Goal: Task Accomplishment & Management: Complete application form

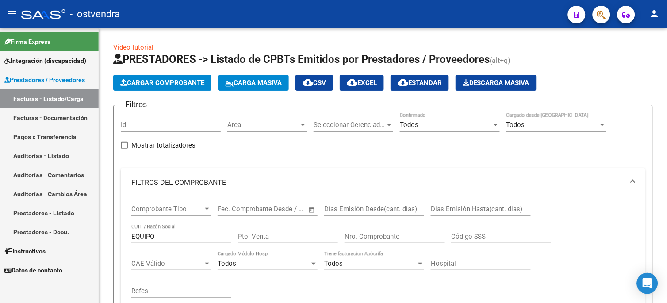
click at [77, 58] on span "Integración (discapacidad)" at bounding box center [45, 61] width 82 height 10
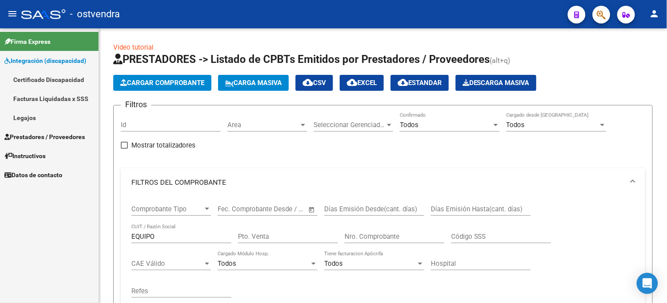
click at [48, 118] on link "Legajos" at bounding box center [49, 117] width 99 height 19
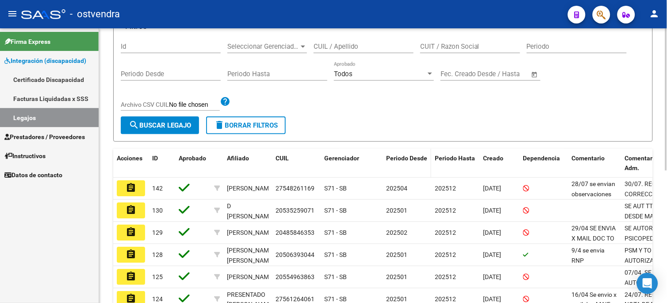
scroll to position [147, 0]
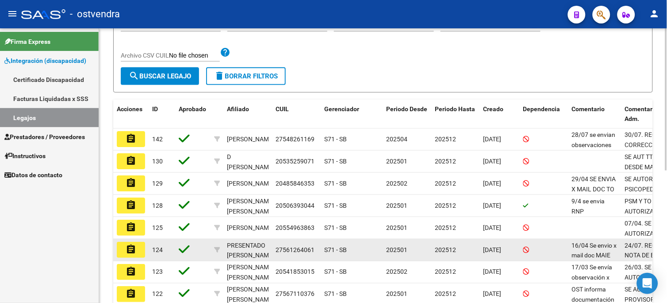
click at [136, 253] on mat-icon "assignment" at bounding box center [131, 249] width 11 height 11
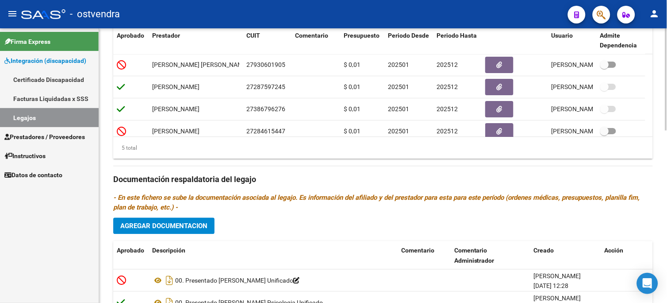
scroll to position [462, 0]
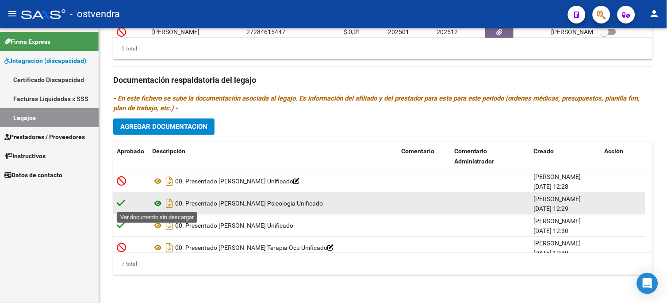
click at [158, 204] on icon at bounding box center [158, 203] width 12 height 11
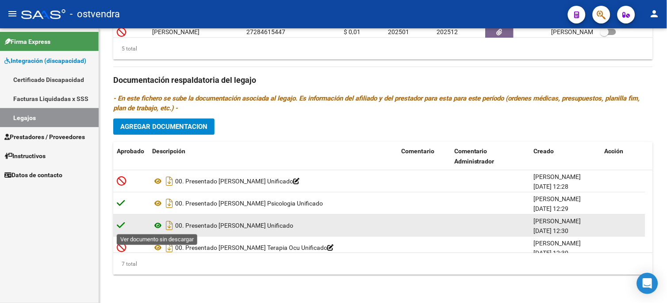
click at [160, 222] on icon at bounding box center [158, 225] width 12 height 11
click at [159, 225] on icon at bounding box center [158, 225] width 12 height 11
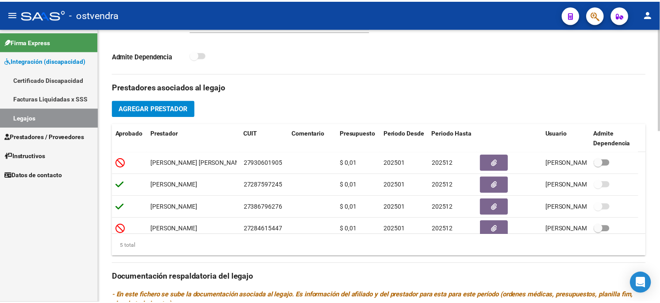
scroll to position [216, 0]
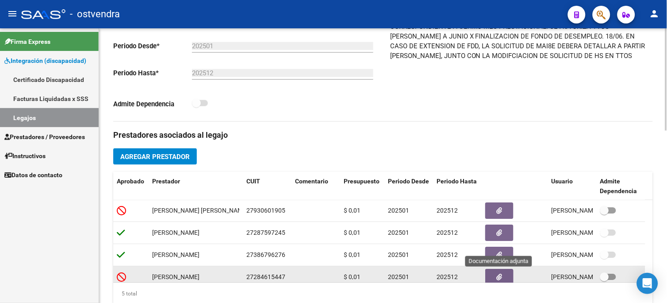
click at [505, 279] on button "button" at bounding box center [499, 277] width 28 height 16
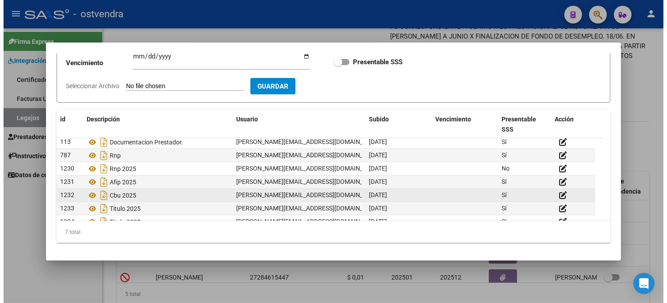
scroll to position [0, 0]
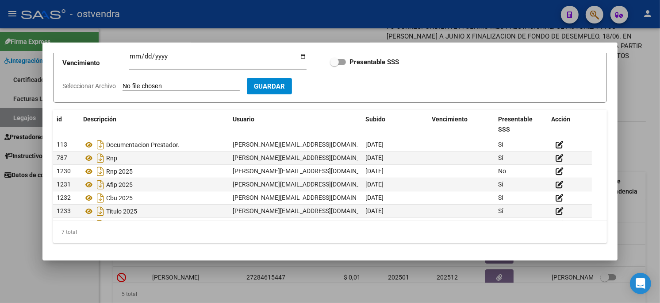
click at [403, 10] on div at bounding box center [330, 151] width 660 height 303
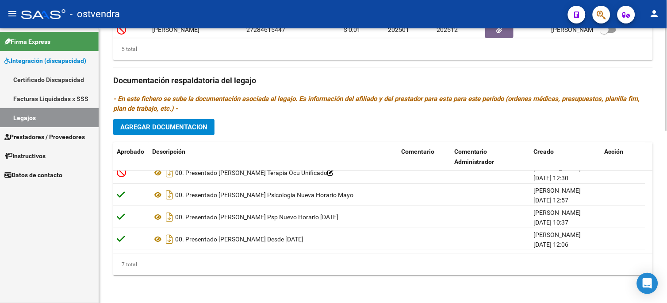
scroll to position [462, 0]
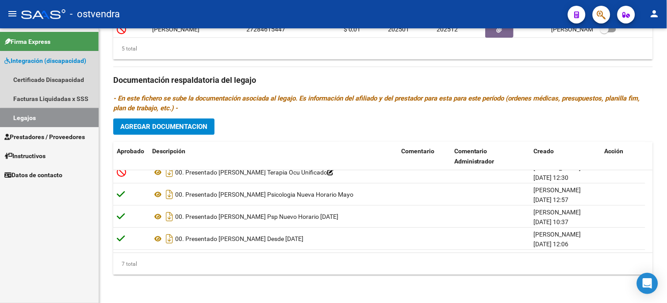
click at [78, 117] on link "Legajos" at bounding box center [49, 117] width 99 height 19
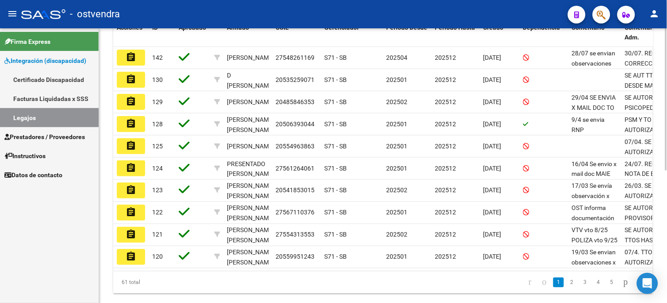
scroll to position [246, 0]
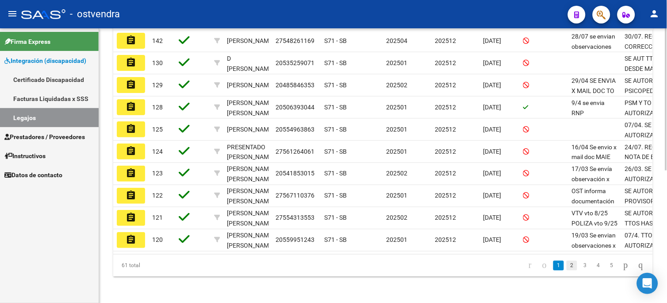
click at [567, 270] on link "2" at bounding box center [572, 266] width 11 height 10
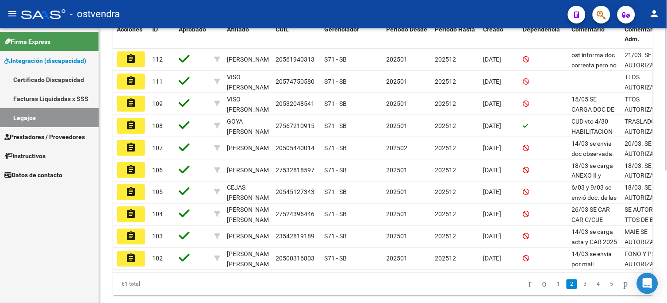
scroll to position [226, 0]
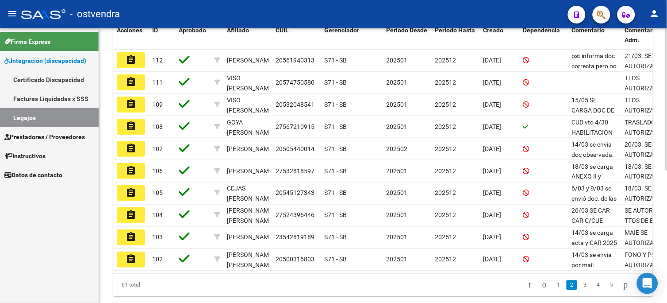
click at [667, 207] on html "menu - ostvendra person Firma Express Integración (discapacidad) Certificado Di…" at bounding box center [333, 151] width 667 height 303
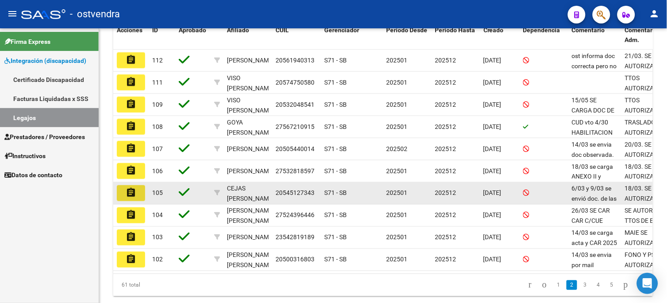
click at [140, 191] on button "assignment" at bounding box center [131, 193] width 28 height 16
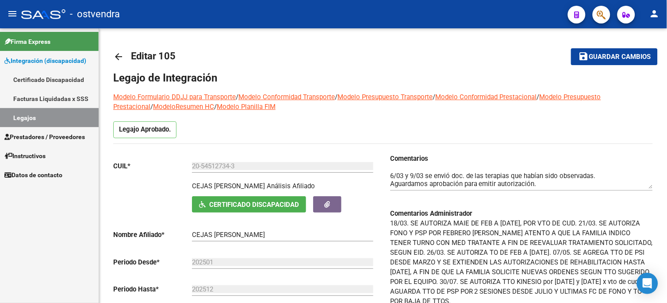
scroll to position [49, 0]
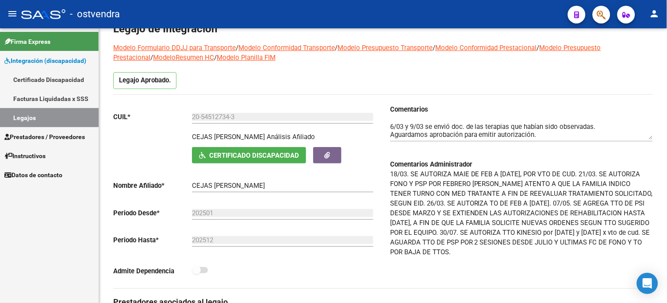
click at [82, 139] on span "Prestadores / Proveedores" at bounding box center [44, 137] width 81 height 10
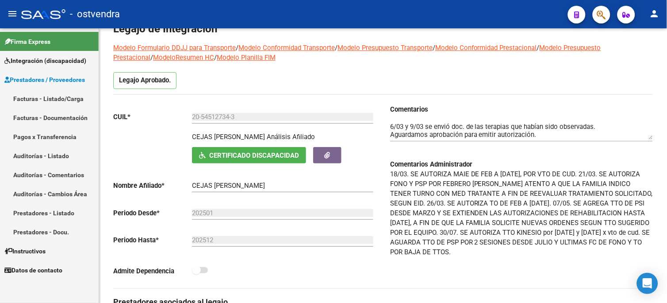
click at [85, 96] on link "Facturas - Listado/Carga" at bounding box center [49, 98] width 99 height 19
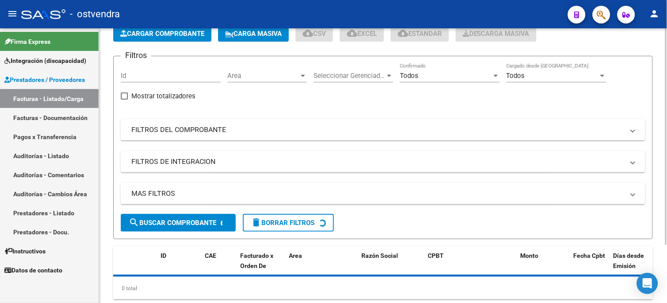
click at [450, 73] on div "Todos" at bounding box center [446, 76] width 92 height 8
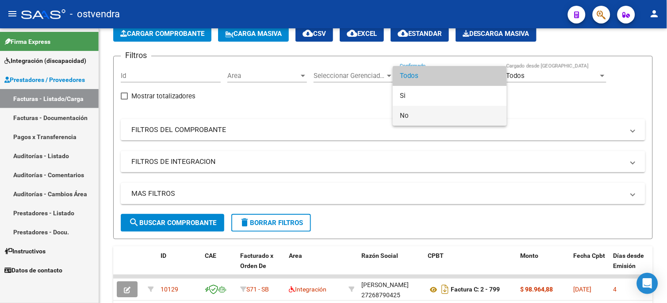
click at [443, 114] on span "No" at bounding box center [450, 116] width 100 height 20
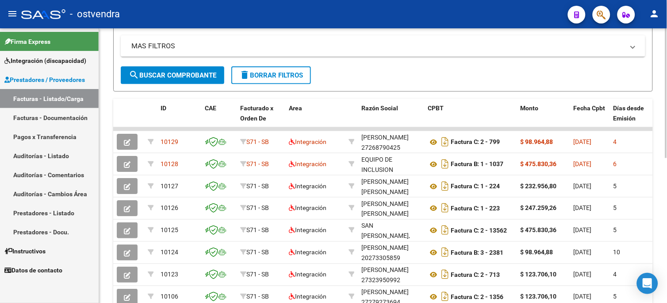
scroll to position [98, 0]
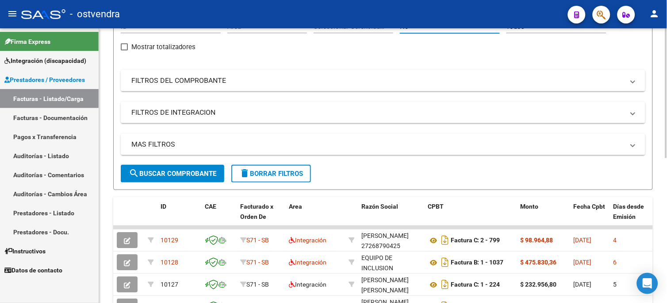
click at [210, 171] on span "search Buscar Comprobante" at bounding box center [173, 173] width 88 height 8
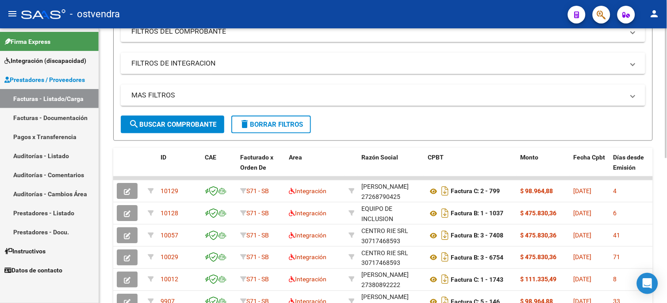
scroll to position [196, 0]
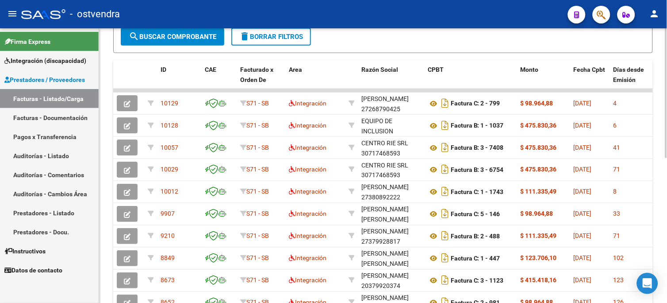
click at [667, 176] on html "menu - ostvendra person Firma Express Integración (discapacidad) Certificado Di…" at bounding box center [333, 151] width 667 height 303
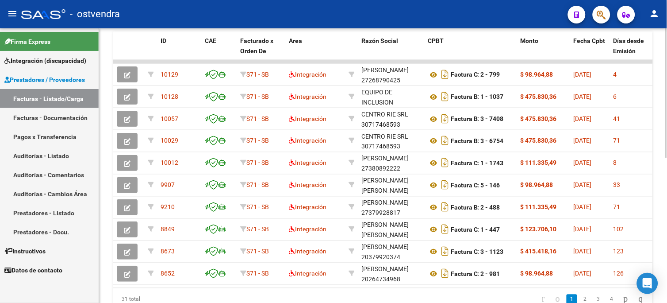
scroll to position [280, 0]
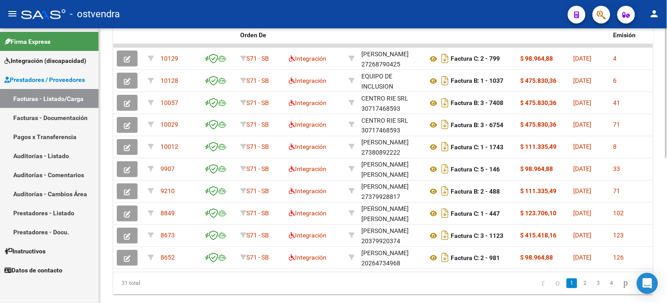
click at [667, 184] on html "menu - ostvendra person Firma Express Integración (discapacidad) Certificado Di…" at bounding box center [333, 151] width 667 height 303
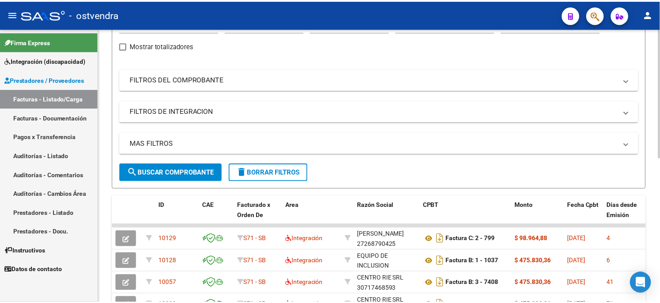
scroll to position [0, 0]
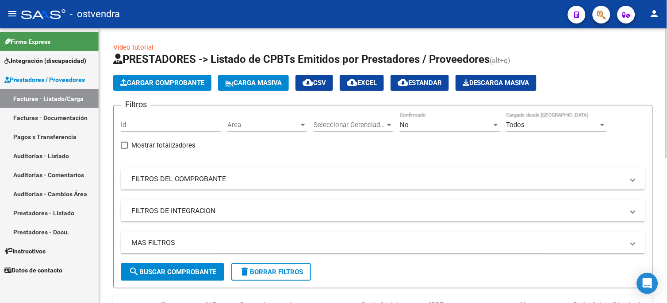
click at [187, 83] on span "Cargar Comprobante" at bounding box center [162, 83] width 84 height 8
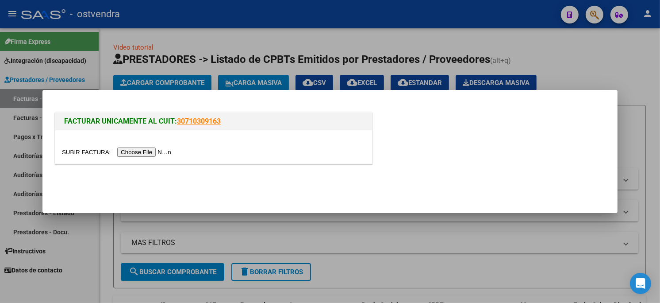
click at [153, 153] on input "file" at bounding box center [118, 151] width 112 height 9
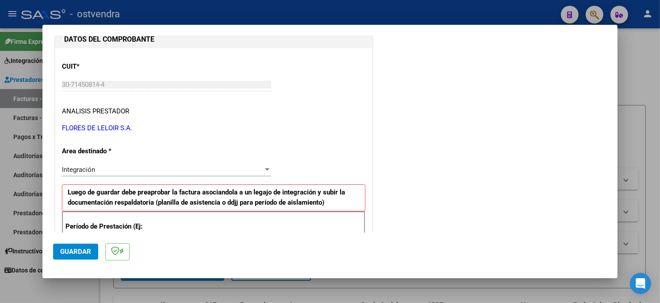
scroll to position [147, 0]
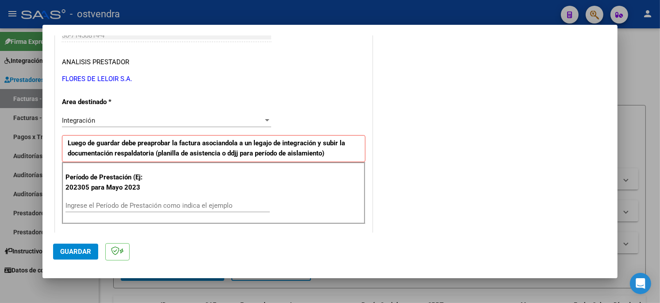
click at [165, 207] on input "Ingrese el Período de Prestación como indica el ejemplo" at bounding box center [167, 205] width 204 height 8
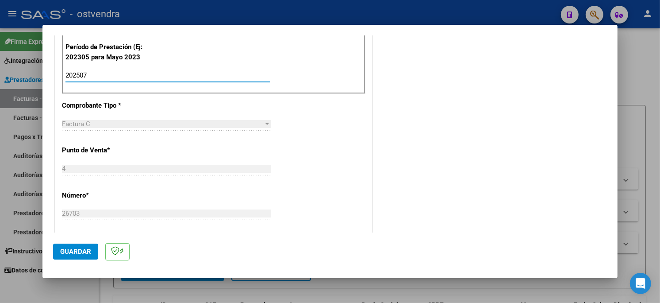
scroll to position [295, 0]
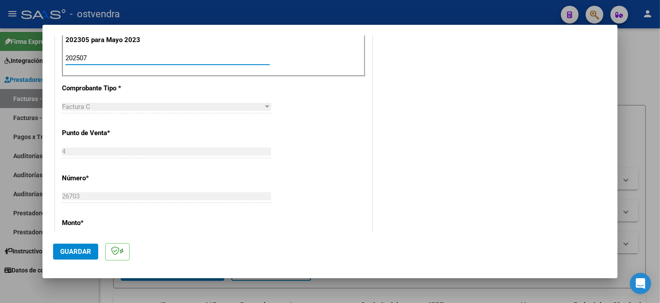
type input "202507"
click at [85, 245] on button "Guardar" at bounding box center [75, 251] width 45 height 16
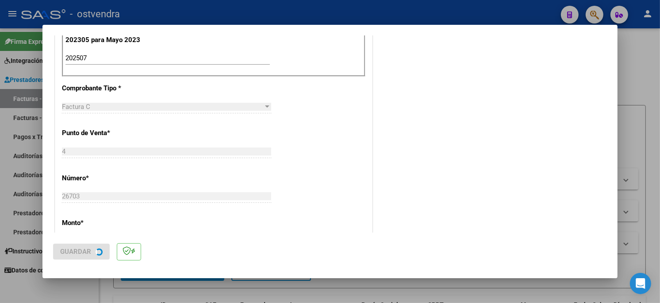
scroll to position [0, 0]
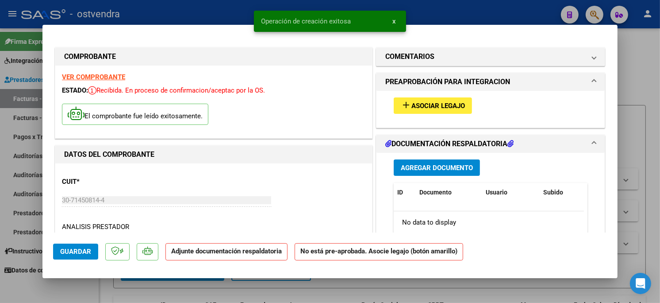
click at [447, 111] on button "add Asociar Legajo" at bounding box center [433, 105] width 78 height 16
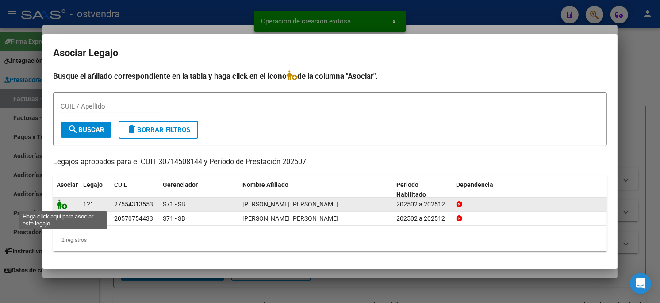
click at [61, 204] on icon at bounding box center [62, 204] width 11 height 10
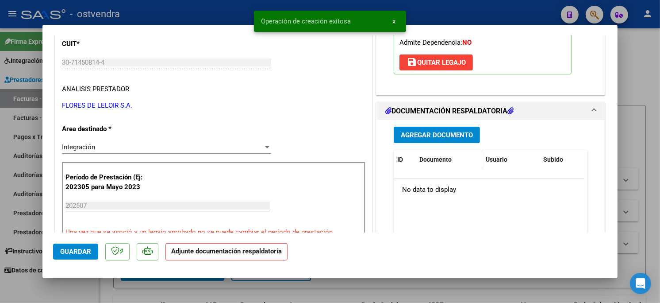
scroll to position [147, 0]
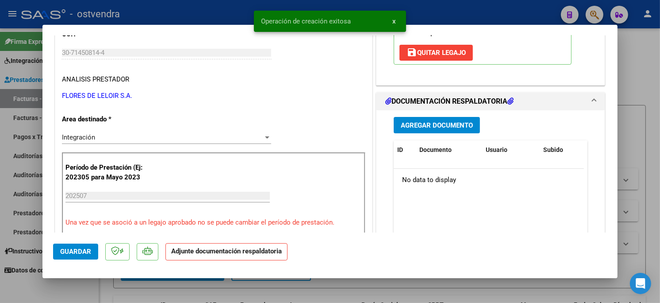
click at [455, 130] on button "Agregar Documento" at bounding box center [437, 125] width 86 height 16
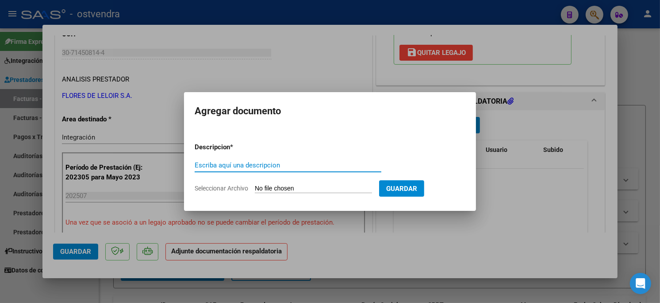
click at [317, 182] on form "Descripcion * Escriba aquí una descripcion Seleccionar Archivo Guardar" at bounding box center [330, 167] width 271 height 65
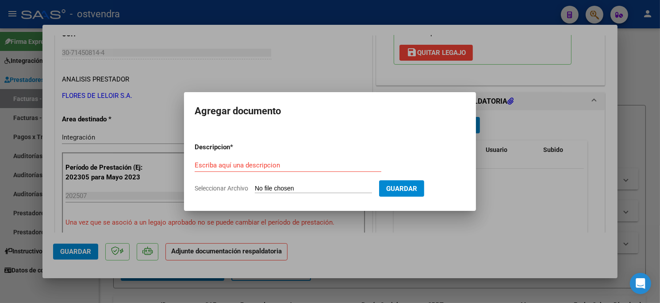
click at [318, 186] on input "Seleccionar Archivo" at bounding box center [313, 189] width 117 height 8
type input "C:\fakepath\ASISTENCIA C-4-26703.pdf"
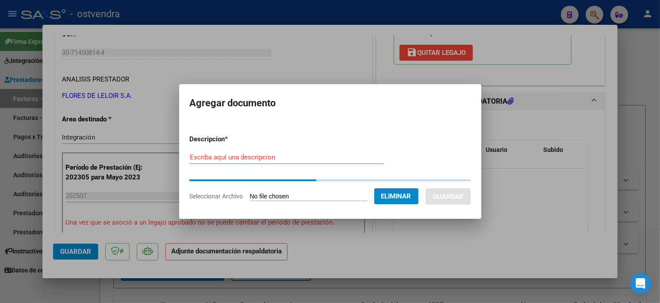
click at [277, 157] on input "Escriba aquí una descripcion" at bounding box center [287, 157] width 194 height 8
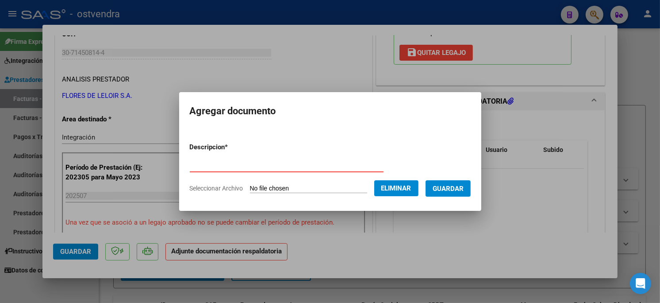
type input "PLANILLA DE ASISTENCIA"
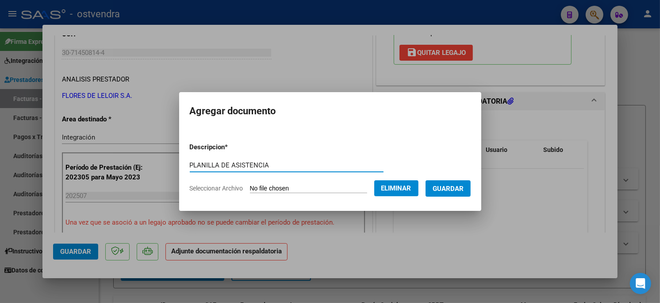
click at [440, 186] on span "Guardar" at bounding box center [448, 189] width 31 height 8
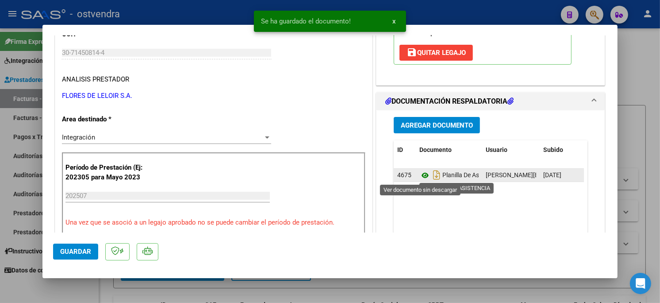
click at [420, 171] on icon at bounding box center [426, 175] width 12 height 11
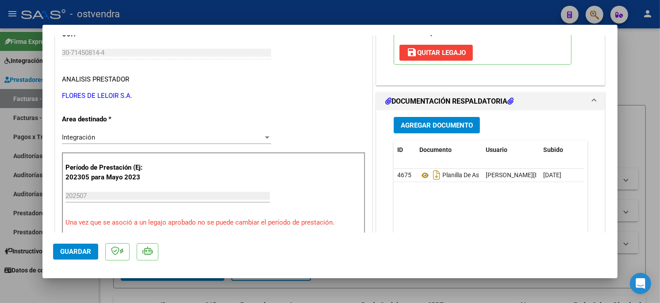
click at [94, 251] on button "Guardar" at bounding box center [75, 251] width 45 height 16
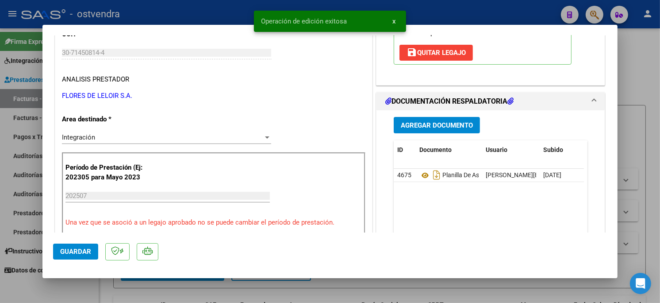
click at [167, 14] on div at bounding box center [330, 151] width 660 height 303
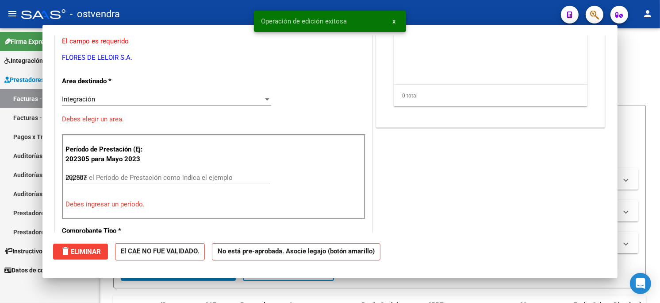
type input "$ 0,00"
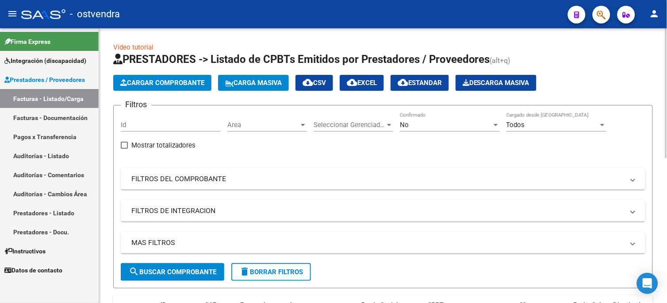
click at [182, 85] on span "Cargar Comprobante" at bounding box center [162, 83] width 84 height 8
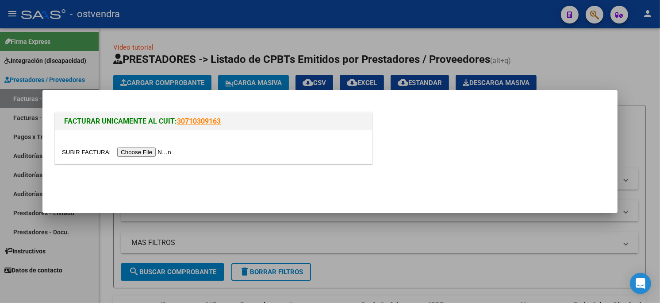
click at [148, 152] on input "file" at bounding box center [118, 151] width 112 height 9
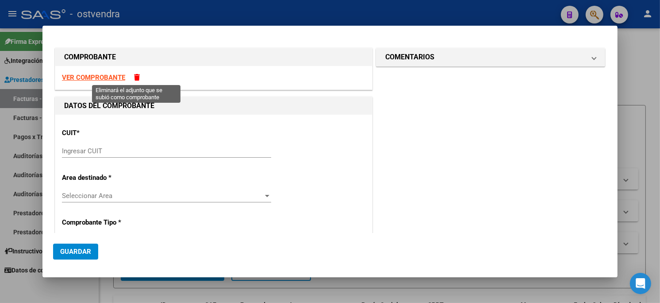
click at [138, 77] on span at bounding box center [137, 77] width 6 height 7
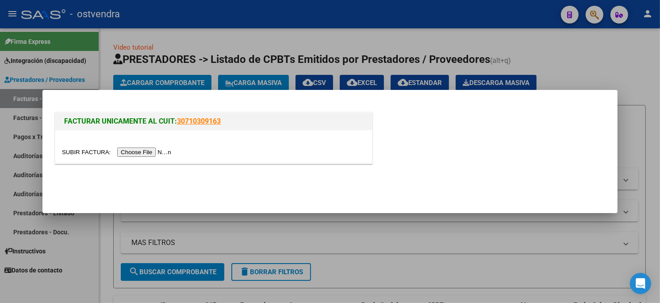
click at [234, 19] on div at bounding box center [330, 151] width 660 height 303
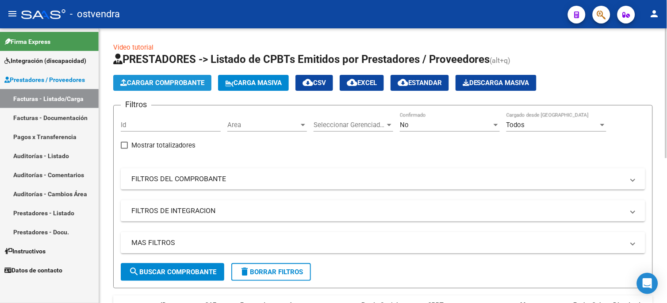
click at [195, 86] on span "Cargar Comprobante" at bounding box center [162, 83] width 84 height 8
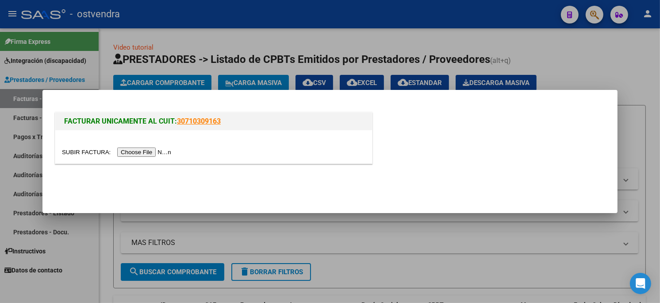
click at [143, 151] on input "file" at bounding box center [118, 151] width 112 height 9
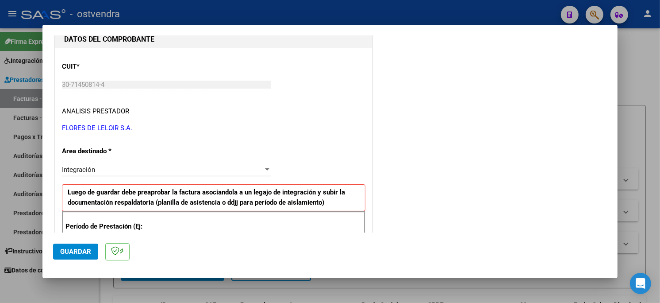
scroll to position [147, 0]
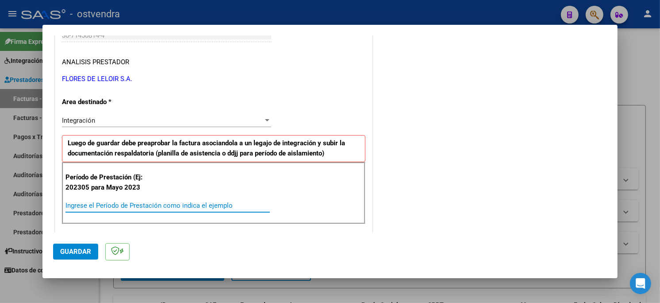
click at [138, 202] on input "Ingrese el Período de Prestación como indica el ejemplo" at bounding box center [167, 205] width 204 height 8
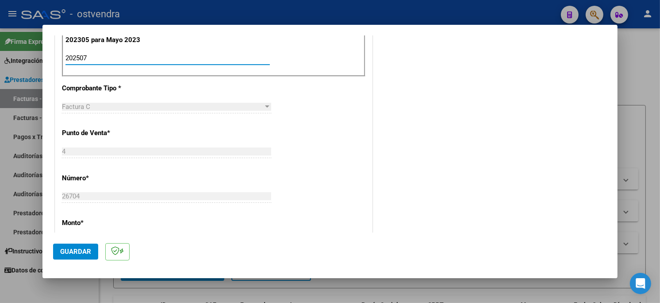
scroll to position [344, 0]
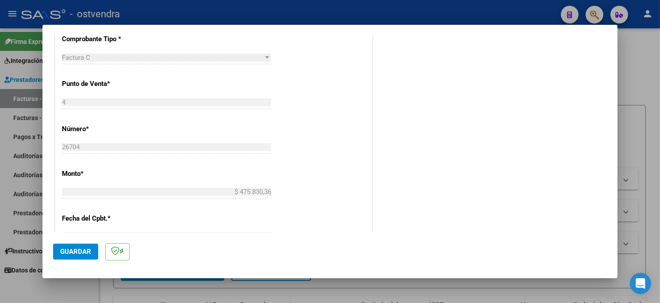
type input "202507"
click at [85, 249] on span "Guardar" at bounding box center [75, 251] width 31 height 8
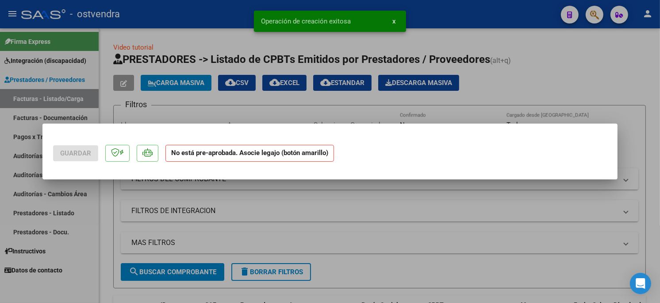
scroll to position [0, 0]
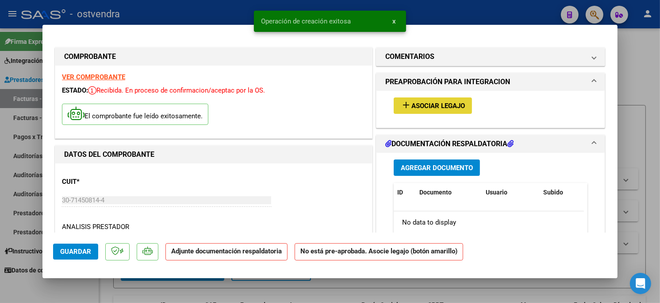
click at [404, 104] on mat-icon "add" at bounding box center [406, 105] width 11 height 11
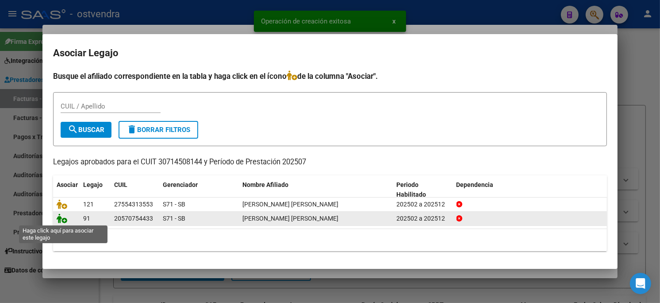
click at [64, 222] on icon at bounding box center [62, 218] width 11 height 10
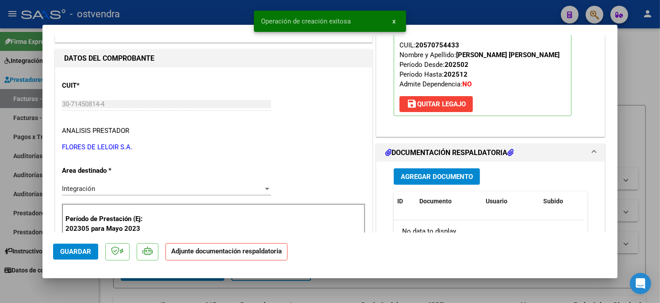
scroll to position [98, 0]
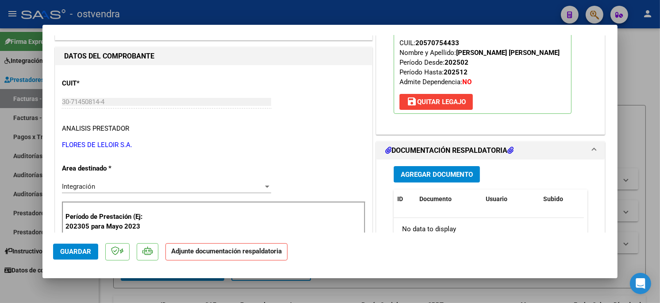
click at [452, 171] on span "Agregar Documento" at bounding box center [437, 174] width 72 height 8
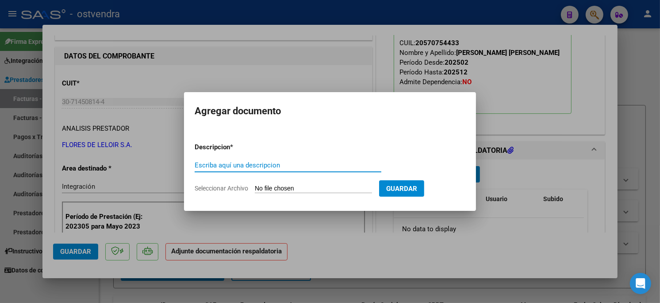
click at [299, 189] on input "Seleccionar Archivo" at bounding box center [313, 189] width 117 height 8
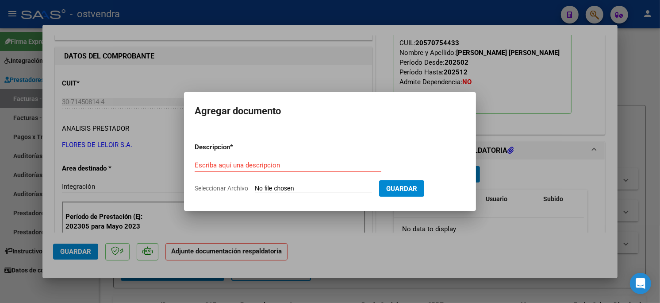
type input "C:\fakepath\ASISTENCIA C-4-26704.pdf"
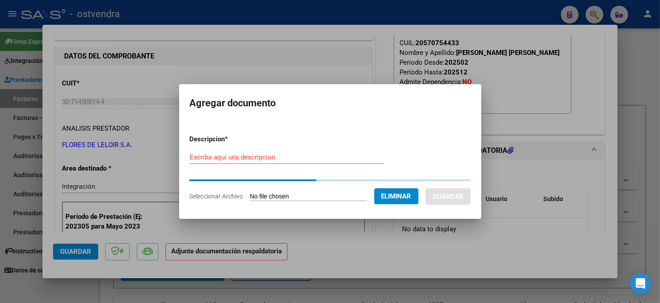
click at [276, 162] on div "Escriba aquí una descripcion" at bounding box center [287, 156] width 194 height 13
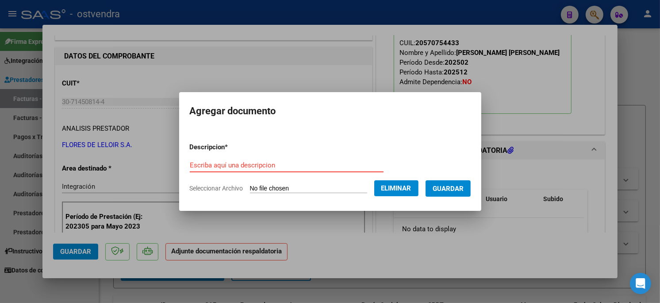
click at [275, 163] on input "Escriba aquí una descripcion" at bounding box center [287, 165] width 194 height 8
type input "PLANILLA DE ASISTENCIA"
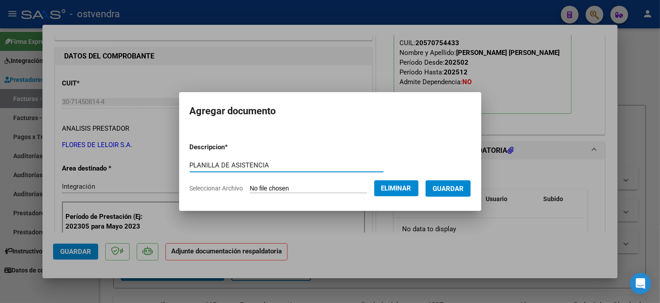
click at [431, 185] on button "Guardar" at bounding box center [448, 188] width 45 height 16
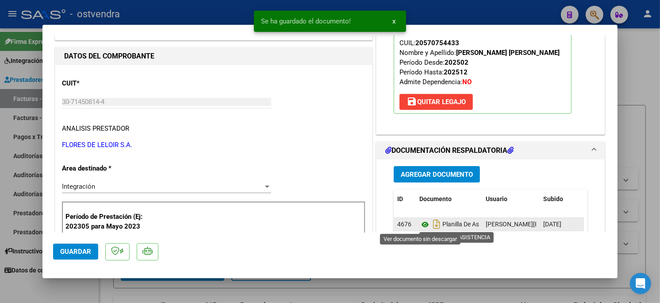
click at [422, 222] on icon at bounding box center [426, 224] width 12 height 11
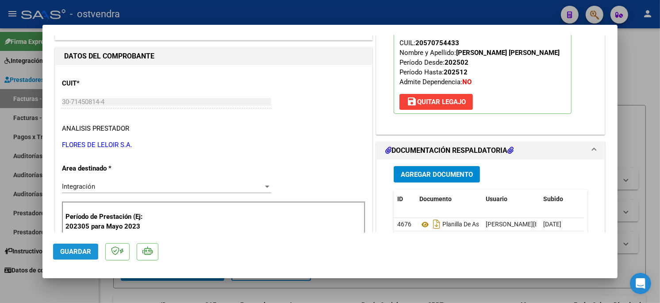
click at [87, 243] on button "Guardar" at bounding box center [75, 251] width 45 height 16
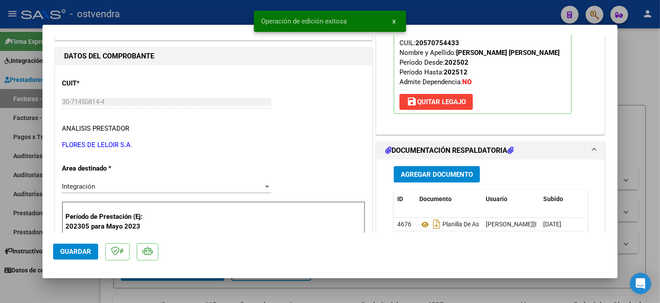
click at [169, 13] on div at bounding box center [330, 151] width 660 height 303
type input "$ 0,00"
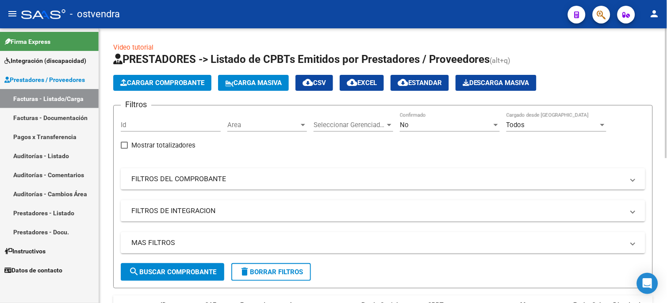
click at [193, 87] on button "Cargar Comprobante" at bounding box center [162, 83] width 98 height 16
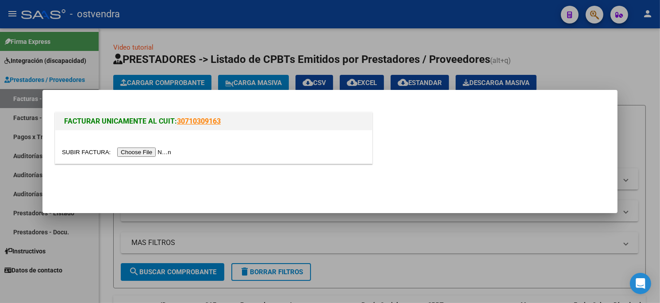
click at [149, 149] on input "file" at bounding box center [118, 151] width 112 height 9
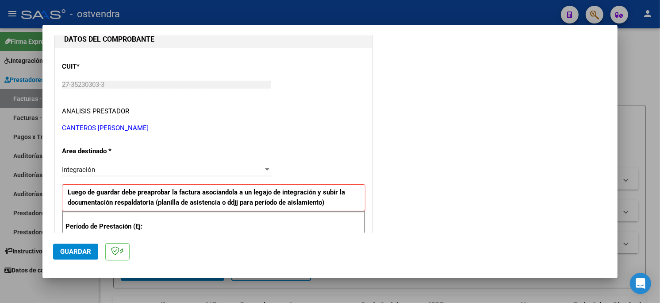
scroll to position [147, 0]
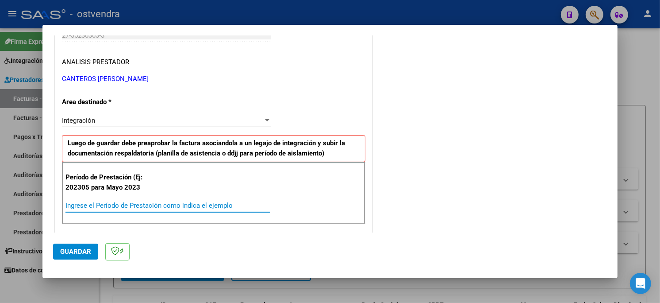
click at [155, 206] on input "Ingrese el Período de Prestación como indica el ejemplo" at bounding box center [167, 205] width 204 height 8
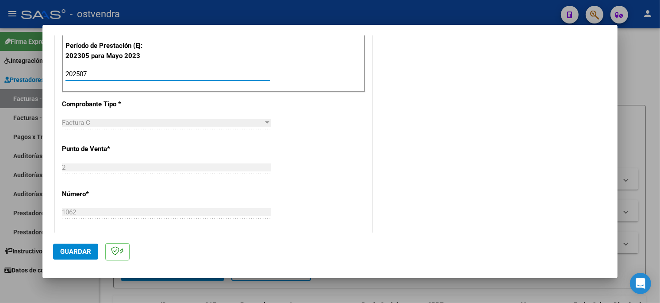
scroll to position [295, 0]
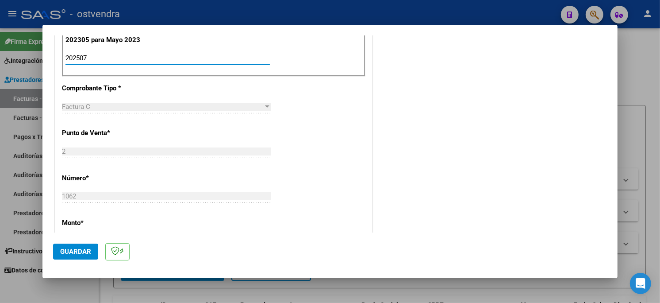
type input "202507"
click at [79, 248] on span "Guardar" at bounding box center [75, 251] width 31 height 8
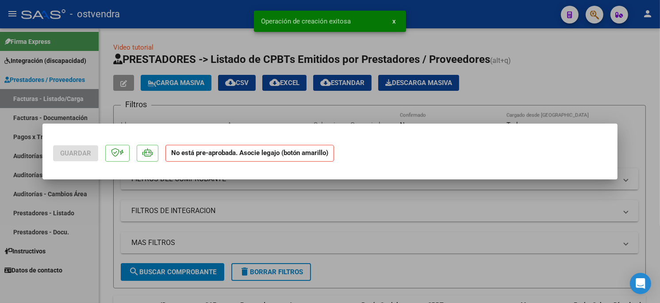
scroll to position [0, 0]
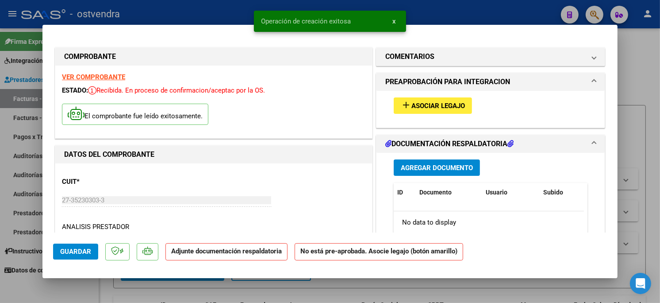
click at [457, 104] on span "Asociar Legajo" at bounding box center [439, 106] width 54 height 8
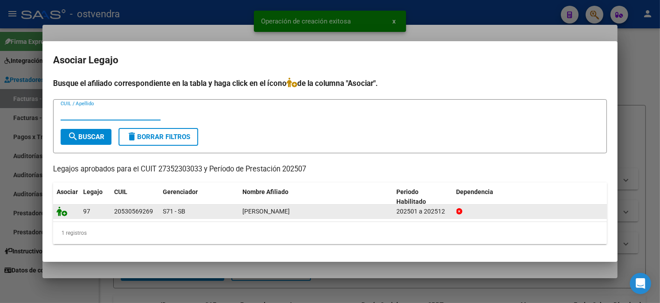
click at [65, 214] on icon at bounding box center [62, 211] width 11 height 10
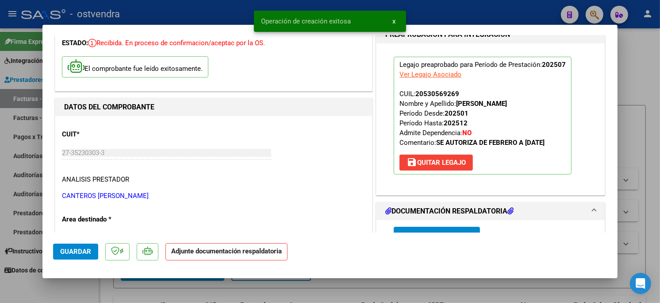
scroll to position [98, 0]
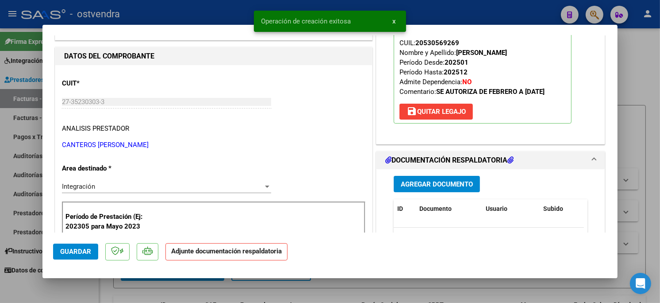
click at [466, 181] on span "Agregar Documento" at bounding box center [437, 184] width 72 height 8
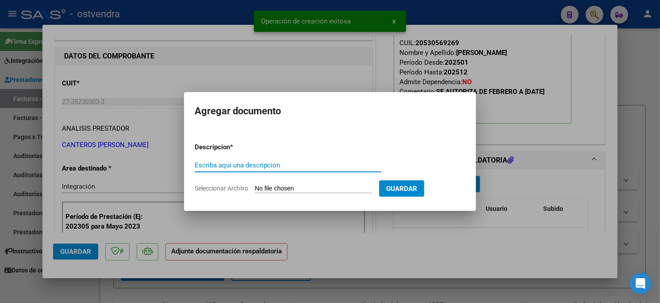
click at [308, 186] on input "Seleccionar Archivo" at bounding box center [313, 189] width 117 height 8
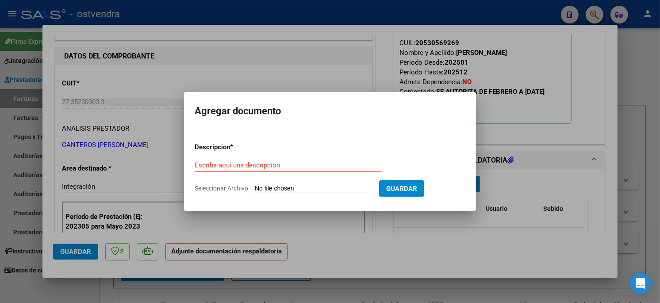
type input "C:\fakepath\ASISTENCIA C-2-1062.pdf"
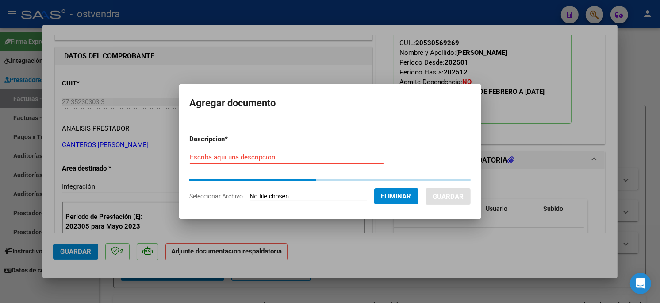
click at [254, 161] on input "Escriba aquí una descripcion" at bounding box center [287, 157] width 194 height 8
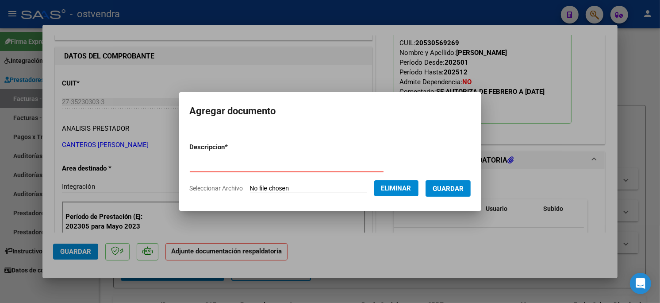
type input "PLANILLA DE ASISTENCIA"
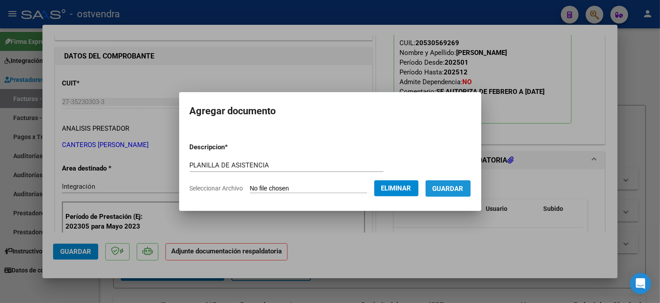
click at [452, 188] on span "Guardar" at bounding box center [448, 189] width 31 height 8
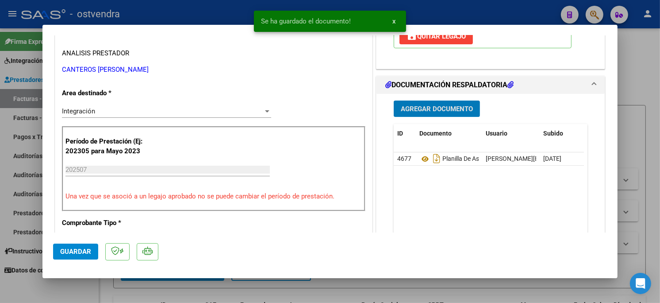
scroll to position [196, 0]
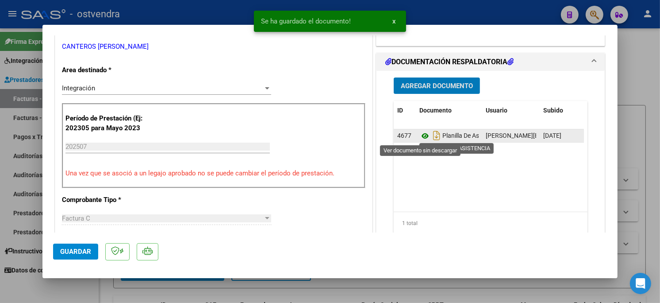
click at [420, 136] on icon at bounding box center [426, 136] width 12 height 11
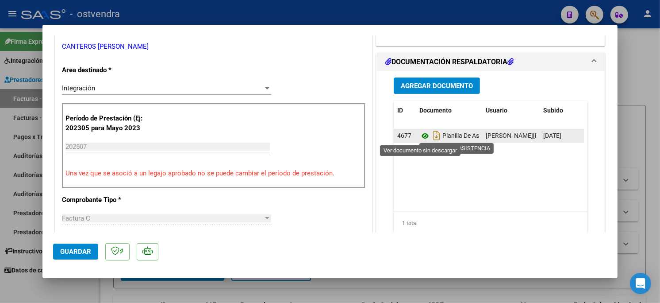
click at [420, 137] on icon at bounding box center [426, 136] width 12 height 11
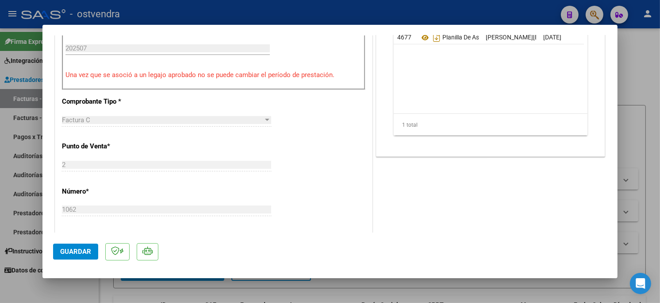
scroll to position [344, 0]
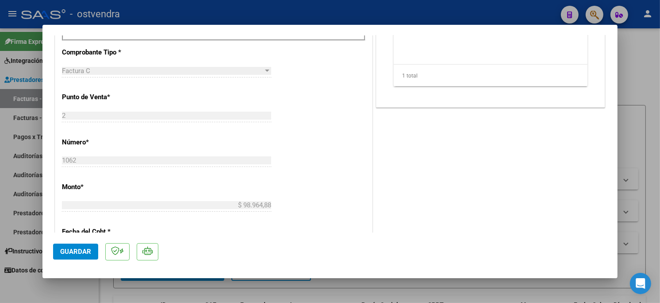
click at [80, 250] on span "Guardar" at bounding box center [75, 251] width 31 height 8
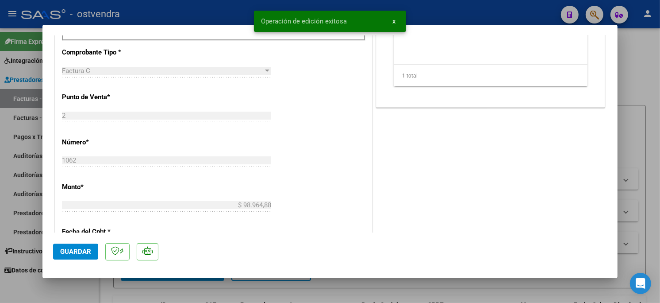
click at [202, 14] on div at bounding box center [330, 151] width 660 height 303
type input "$ 0,00"
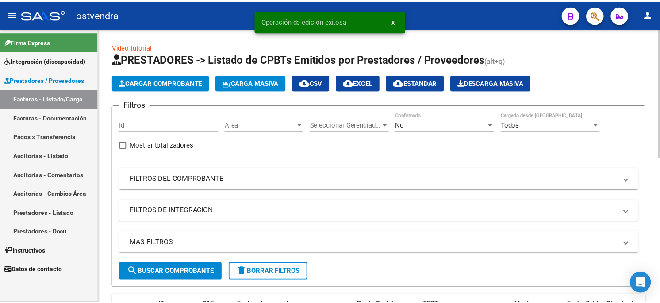
scroll to position [49, 0]
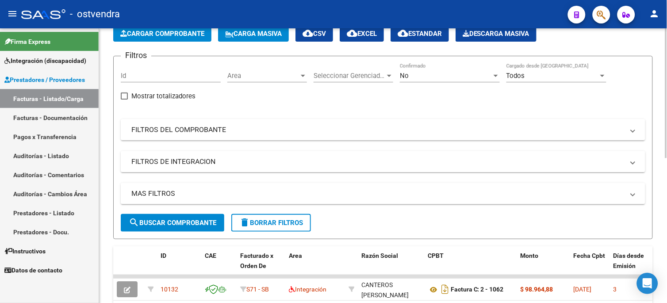
click at [166, 40] on button "Cargar Comprobante" at bounding box center [162, 34] width 98 height 16
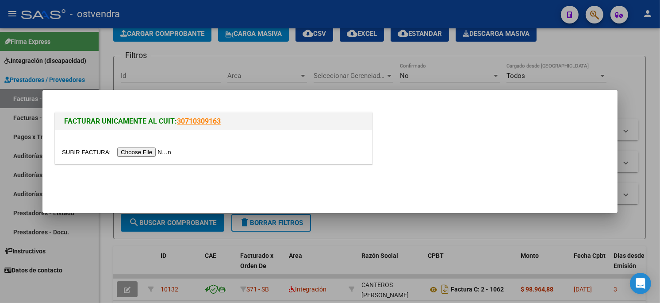
click at [142, 152] on input "file" at bounding box center [118, 151] width 112 height 9
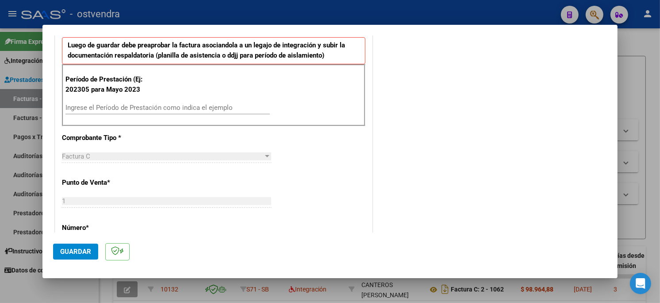
scroll to position [246, 0]
click at [158, 111] on div "Ingrese el Período de Prestación como indica el ejemplo" at bounding box center [167, 106] width 204 height 13
click at [162, 111] on input "Ingrese el Período de Prestación como indica el ejemplo" at bounding box center [167, 107] width 204 height 8
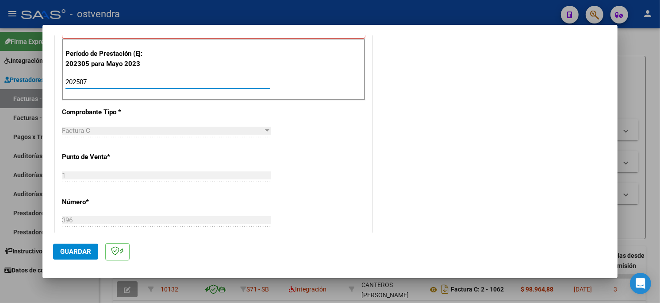
scroll to position [295, 0]
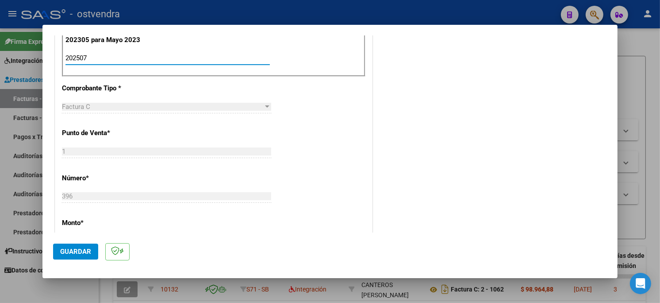
type input "202507"
click at [81, 250] on span "Guardar" at bounding box center [75, 251] width 31 height 8
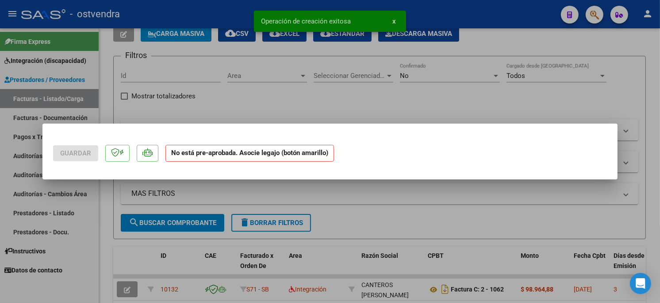
scroll to position [0, 0]
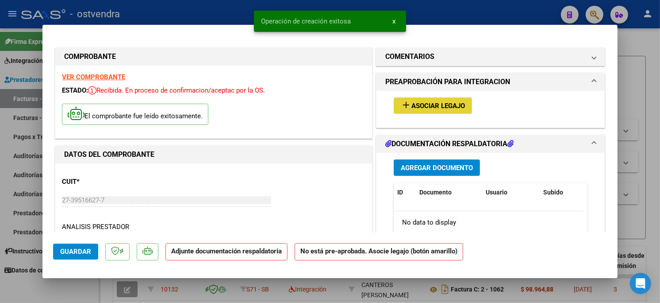
click at [443, 98] on button "add Asociar Legajo" at bounding box center [433, 105] width 78 height 16
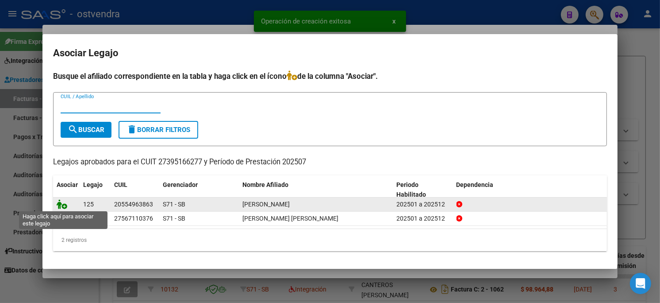
click at [62, 200] on icon at bounding box center [62, 204] width 11 height 10
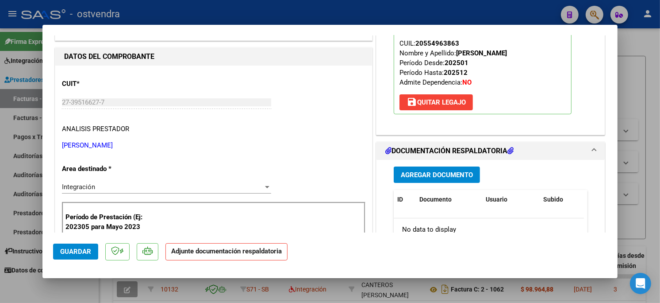
scroll to position [98, 0]
click at [458, 174] on span "Agregar Documento" at bounding box center [437, 174] width 72 height 8
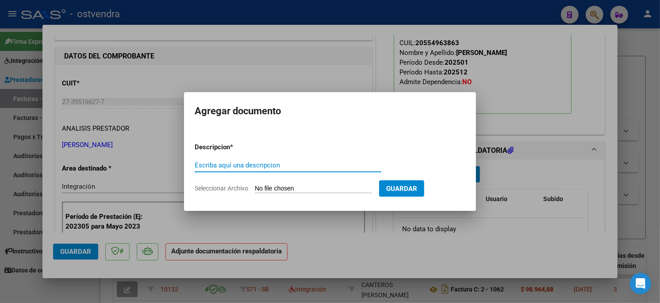
click at [272, 189] on input "Seleccionar Archivo" at bounding box center [313, 189] width 117 height 8
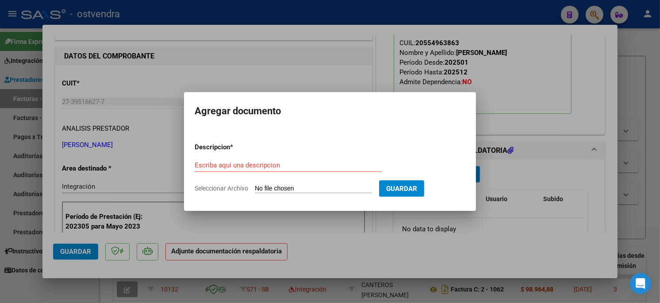
type input "C:\fakepath\ASISTENCIA C-1-396.pdf"
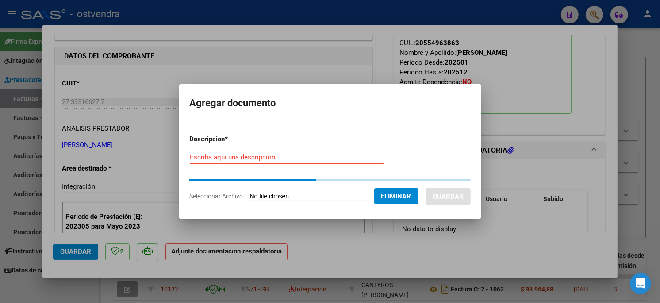
click at [232, 158] on input "Escriba aquí una descripcion" at bounding box center [287, 157] width 194 height 8
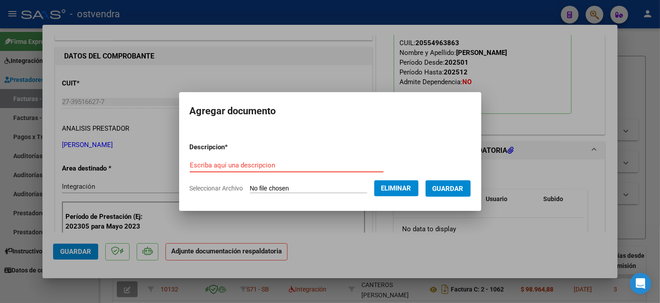
click at [254, 152] on form "Descripcion * Escriba aquí una descripcion Seleccionar Archivo Eliminar Guardar" at bounding box center [330, 167] width 281 height 65
click at [250, 162] on input "Escriba aquí una descripcion" at bounding box center [287, 165] width 194 height 8
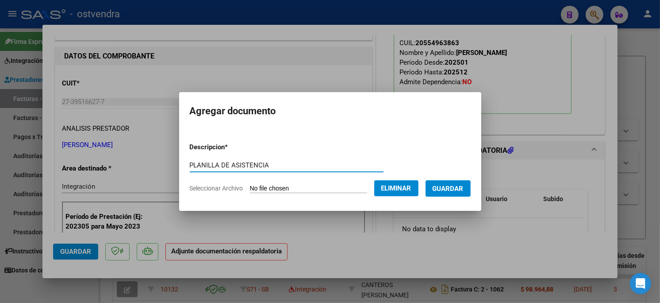
type input "PLANILLA DE ASISTENCIA"
click at [461, 192] on span "Guardar" at bounding box center [448, 189] width 31 height 8
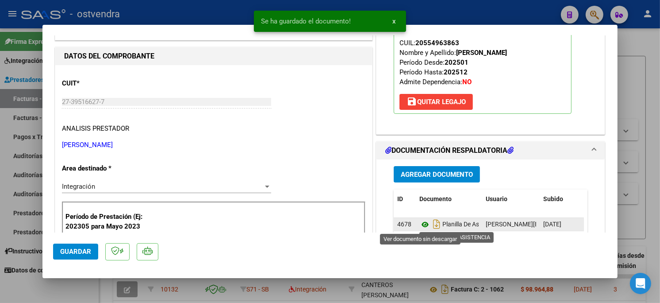
click at [420, 225] on icon at bounding box center [426, 224] width 12 height 11
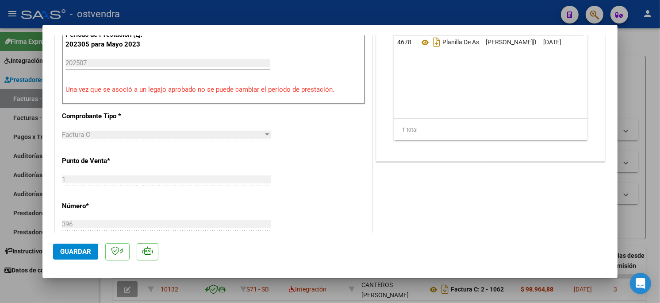
scroll to position [295, 0]
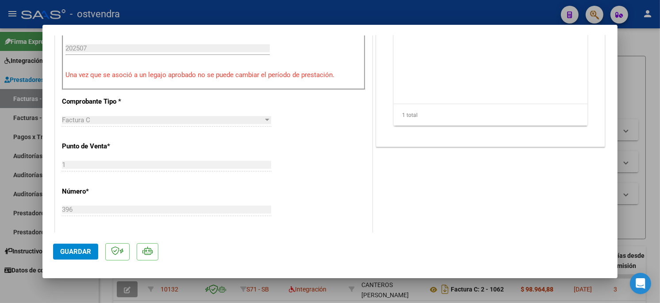
click at [88, 246] on button "Guardar" at bounding box center [75, 251] width 45 height 16
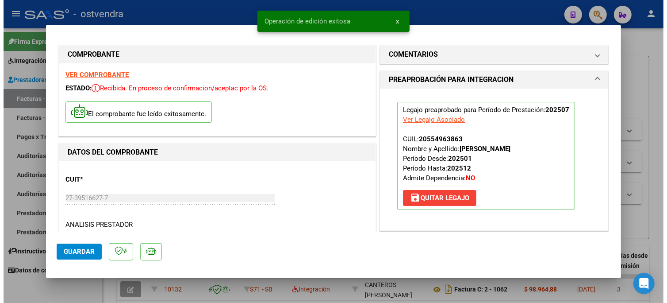
scroll to position [0, 0]
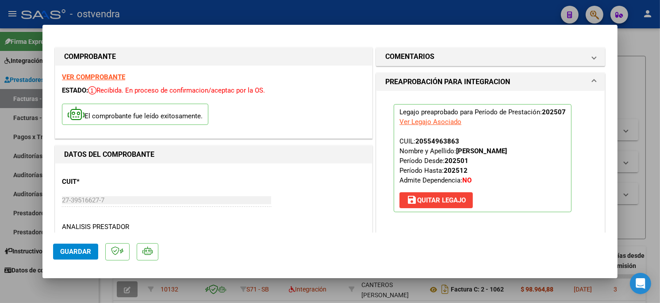
click at [498, 12] on div at bounding box center [330, 151] width 660 height 303
type input "$ 0,00"
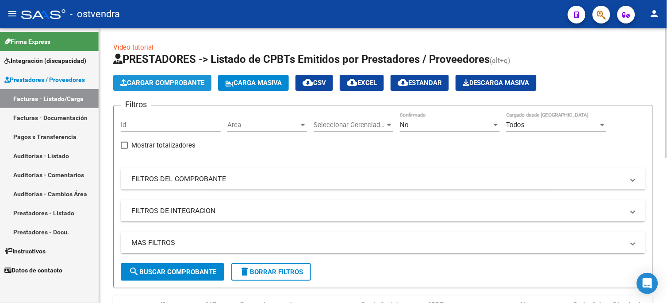
click at [173, 86] on span "Cargar Comprobante" at bounding box center [162, 83] width 84 height 8
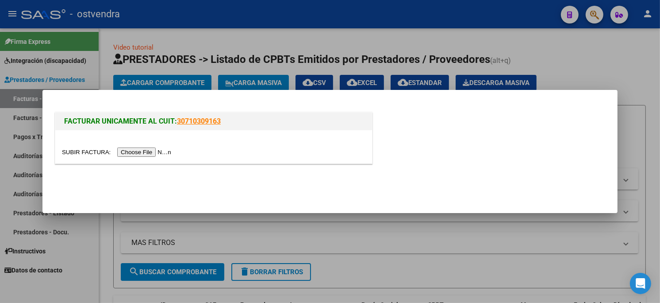
click at [158, 149] on input "file" at bounding box center [118, 151] width 112 height 9
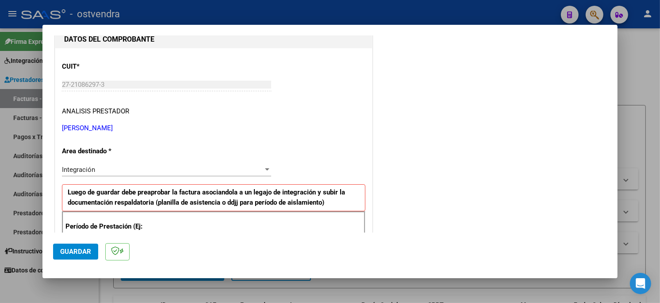
scroll to position [147, 0]
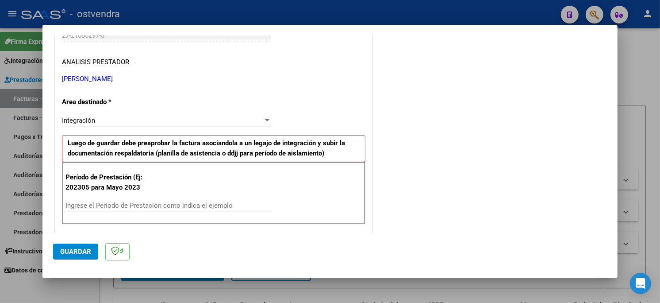
click at [123, 207] on input "Ingrese el Período de Prestación como indica el ejemplo" at bounding box center [167, 205] width 204 height 8
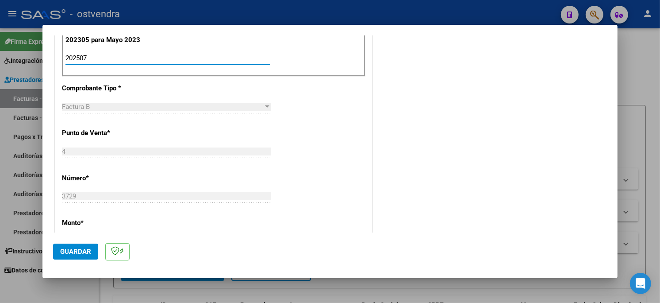
scroll to position [344, 0]
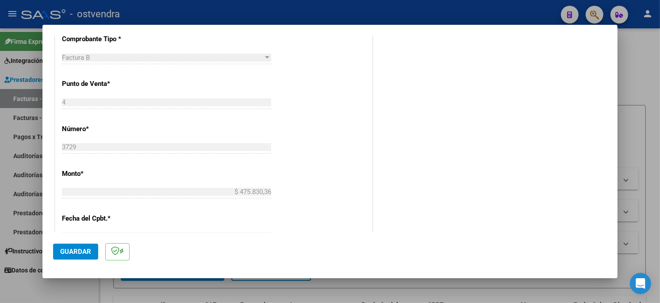
type input "202507"
click at [89, 245] on button "Guardar" at bounding box center [75, 251] width 45 height 16
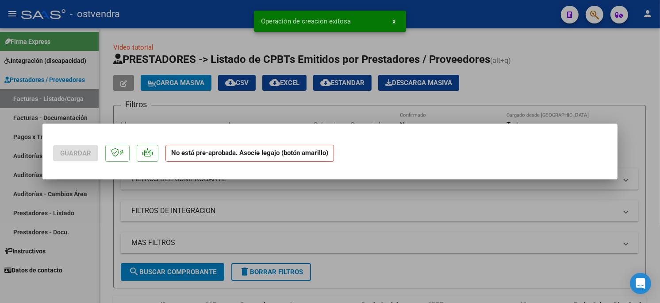
scroll to position [0, 0]
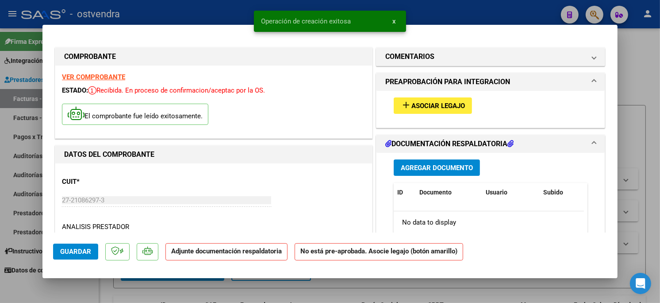
click at [427, 108] on span "Asociar Legajo" at bounding box center [439, 106] width 54 height 8
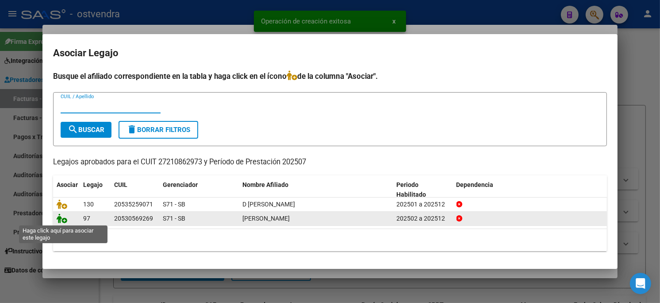
click at [62, 217] on icon at bounding box center [62, 218] width 11 height 10
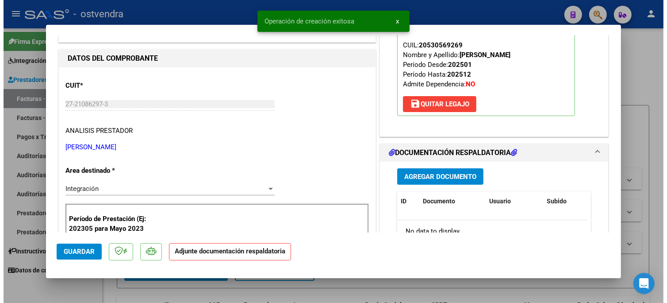
scroll to position [98, 0]
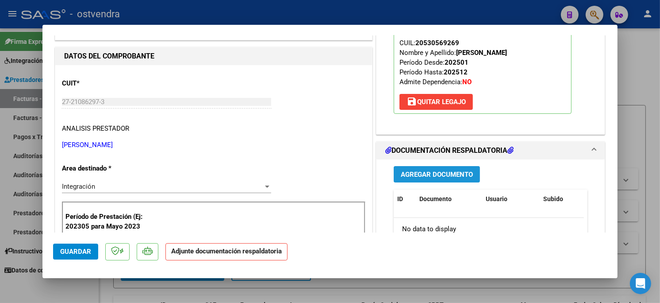
click at [438, 176] on span "Agregar Documento" at bounding box center [437, 174] width 72 height 8
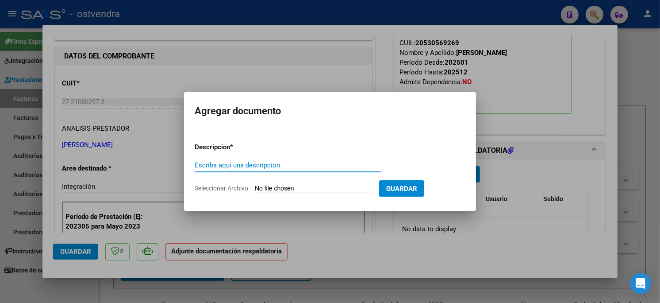
click at [319, 189] on input "Seleccionar Archivo" at bounding box center [313, 189] width 117 height 8
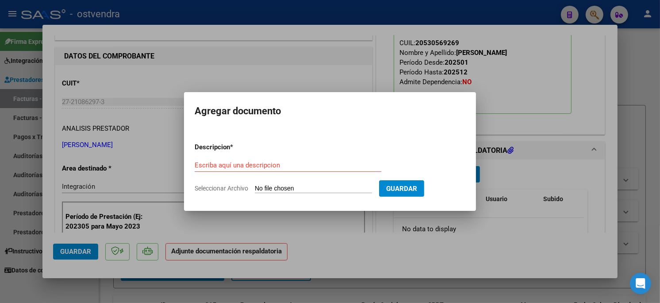
type input "C:\fakepath\ASISTENCIA B-4-3729.pdf"
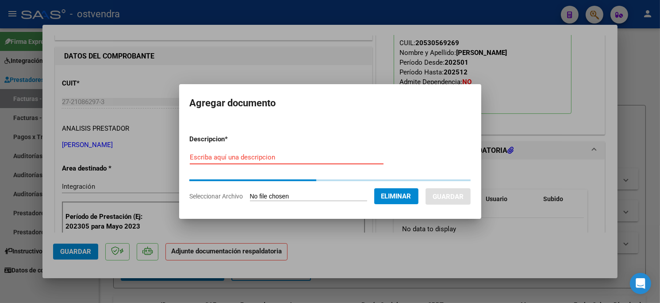
click at [278, 158] on input "Escriba aquí una descripcion" at bounding box center [287, 157] width 194 height 8
click at [287, 147] on form "Descripcion * Escriba aquí una descripcion Seleccionar Archivo Eliminar Guardar" at bounding box center [330, 167] width 281 height 81
click at [287, 156] on input "Escriba aquí una descripcion" at bounding box center [287, 157] width 194 height 8
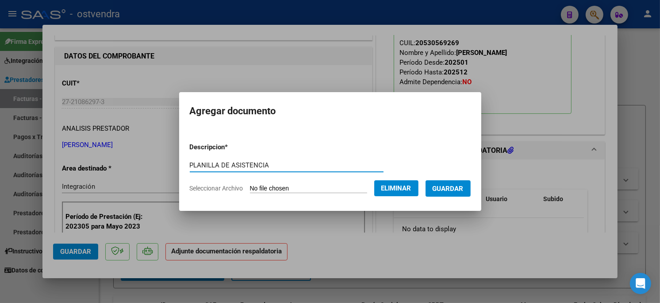
type input "PLANILLA DE ASISTENCIA"
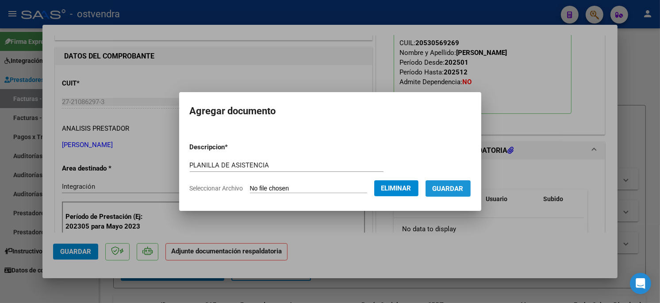
click at [446, 192] on span "Guardar" at bounding box center [448, 189] width 31 height 8
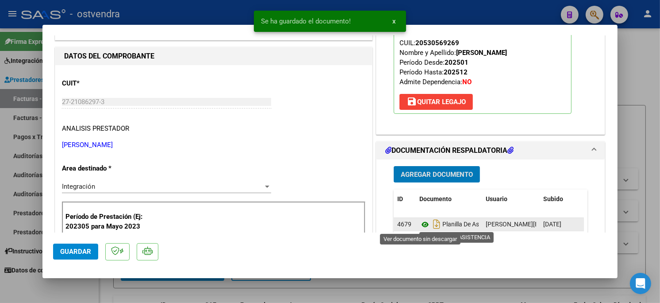
click at [423, 223] on icon at bounding box center [426, 224] width 12 height 11
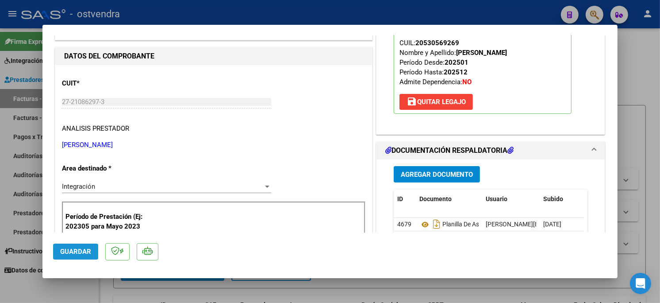
click at [78, 245] on button "Guardar" at bounding box center [75, 251] width 45 height 16
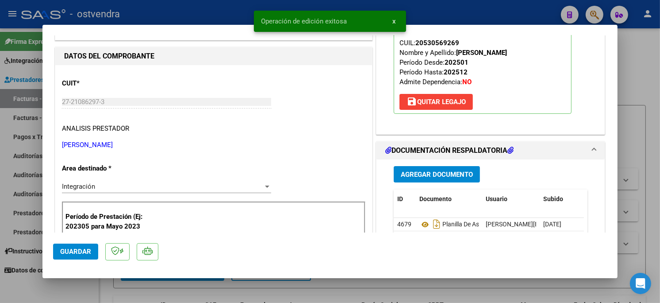
click at [205, 14] on div at bounding box center [330, 151] width 660 height 303
type input "$ 0,00"
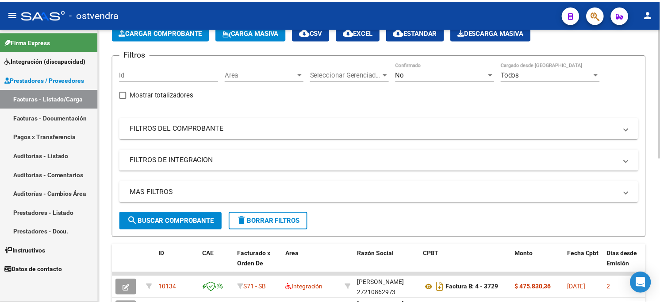
scroll to position [0, 0]
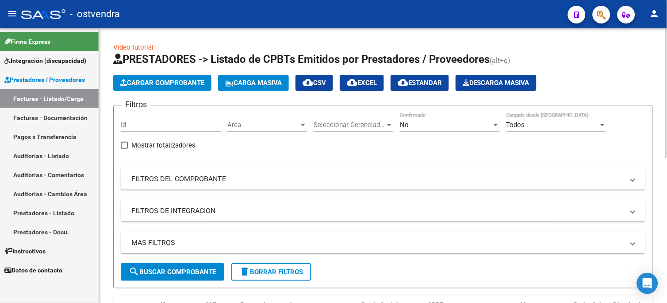
click at [183, 85] on span "Cargar Comprobante" at bounding box center [162, 83] width 84 height 8
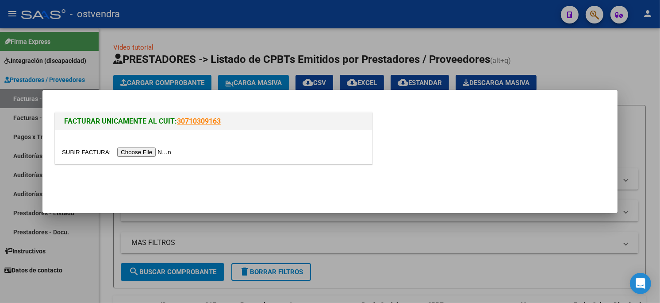
click at [143, 152] on input "file" at bounding box center [118, 151] width 112 height 9
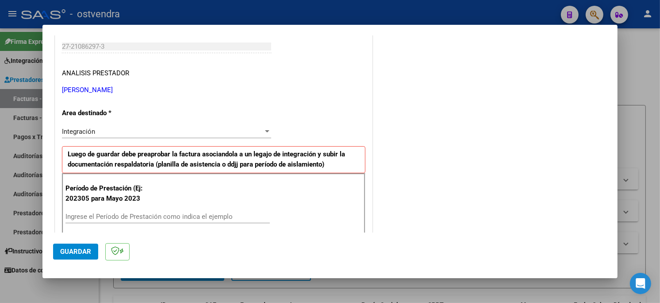
scroll to position [147, 0]
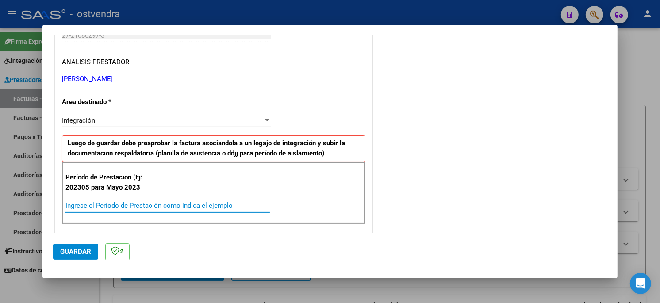
click at [108, 208] on input "Ingrese el Período de Prestación como indica el ejemplo" at bounding box center [167, 205] width 204 height 8
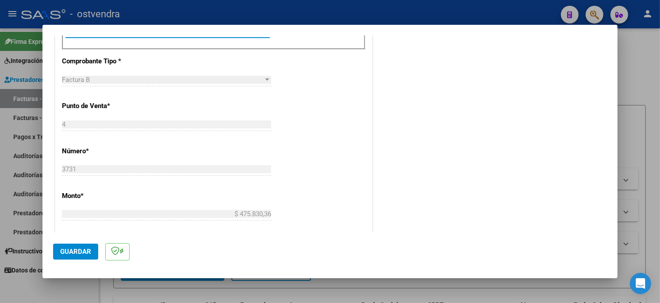
scroll to position [344, 0]
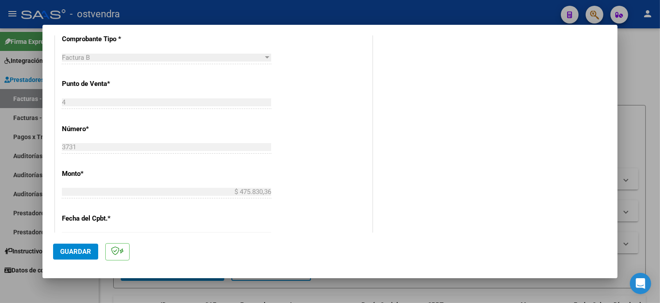
type input "202507"
click at [83, 249] on span "Guardar" at bounding box center [75, 251] width 31 height 8
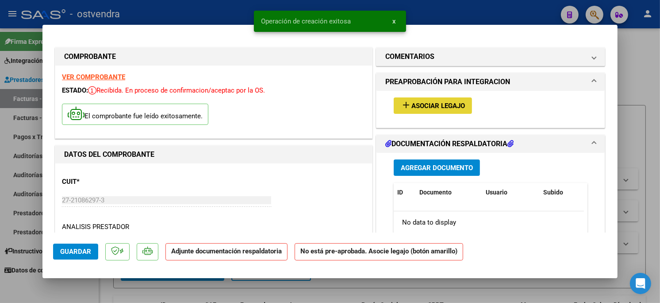
click at [424, 105] on span "Asociar Legajo" at bounding box center [439, 106] width 54 height 8
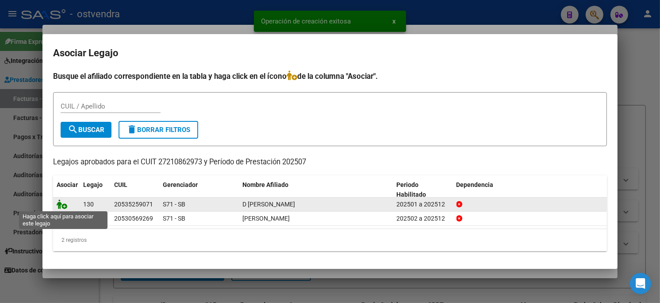
click at [58, 205] on icon at bounding box center [62, 204] width 11 height 10
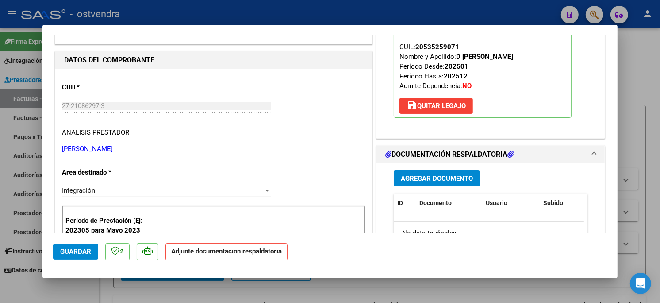
scroll to position [98, 0]
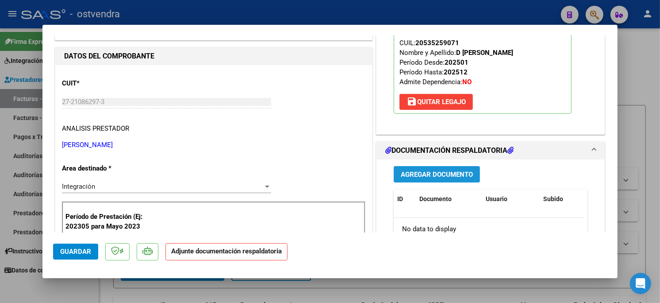
click at [449, 176] on span "Agregar Documento" at bounding box center [437, 174] width 72 height 8
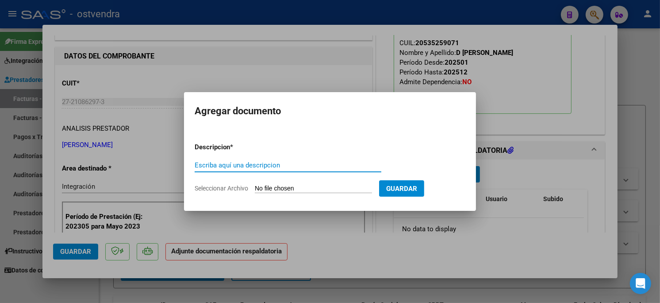
click at [315, 185] on input "Seleccionar Archivo" at bounding box center [313, 189] width 117 height 8
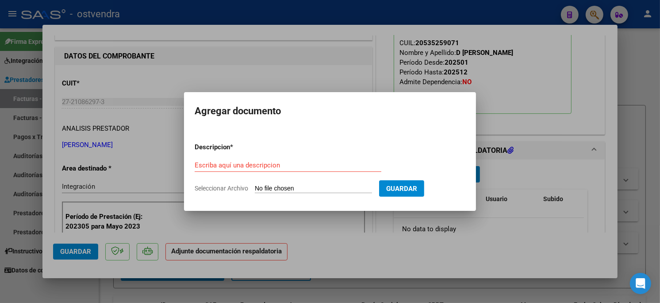
type input "C:\fakepath\ASISTENCIA B-4-3731.pdf"
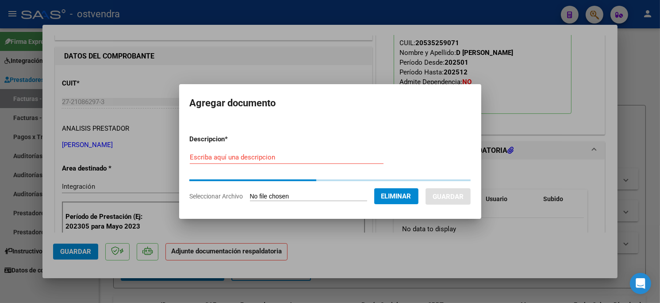
click at [277, 158] on input "Escriba aquí una descripcion" at bounding box center [287, 157] width 194 height 8
type input "PLANILLA DE ASISTENCIA"
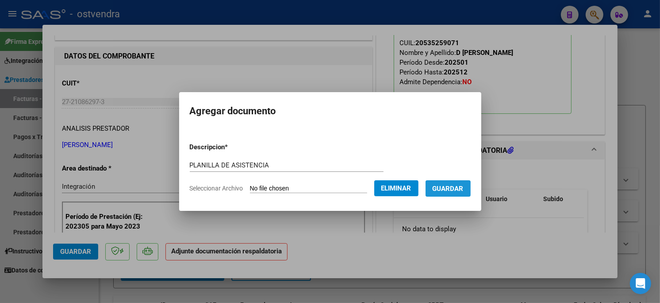
click at [443, 190] on span "Guardar" at bounding box center [448, 189] width 31 height 8
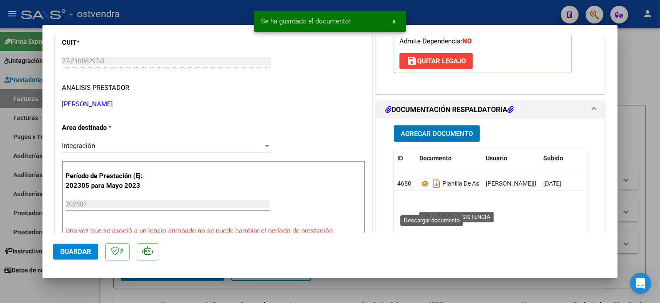
scroll to position [147, 0]
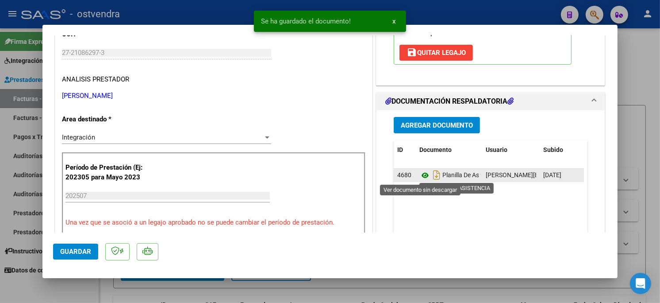
click at [421, 178] on icon at bounding box center [426, 175] width 12 height 11
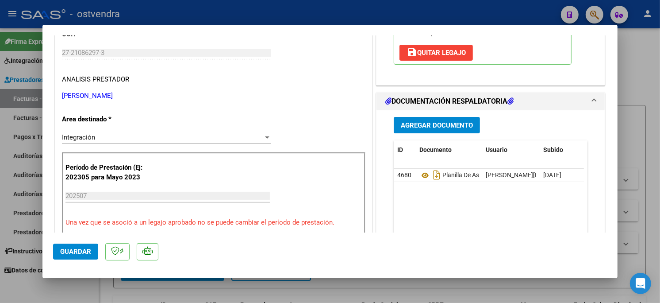
click at [77, 244] on button "Guardar" at bounding box center [75, 251] width 45 height 16
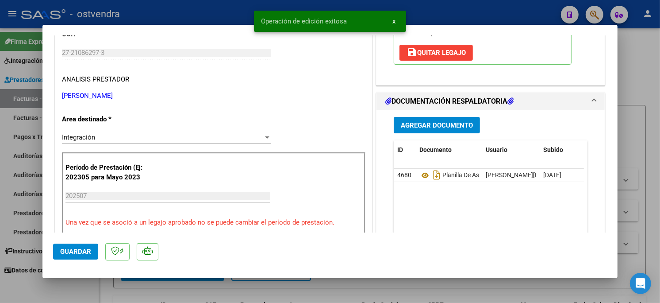
click at [156, 19] on div at bounding box center [330, 151] width 660 height 303
type input "$ 0,00"
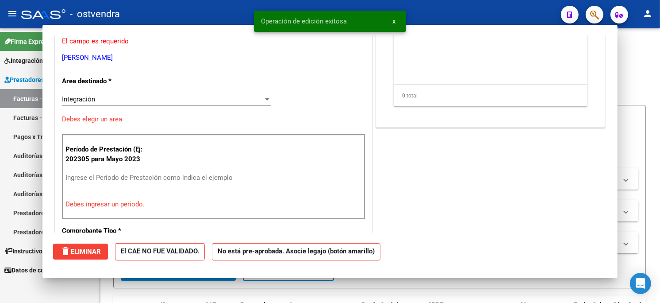
scroll to position [120, 0]
